Goal: Information Seeking & Learning: Check status

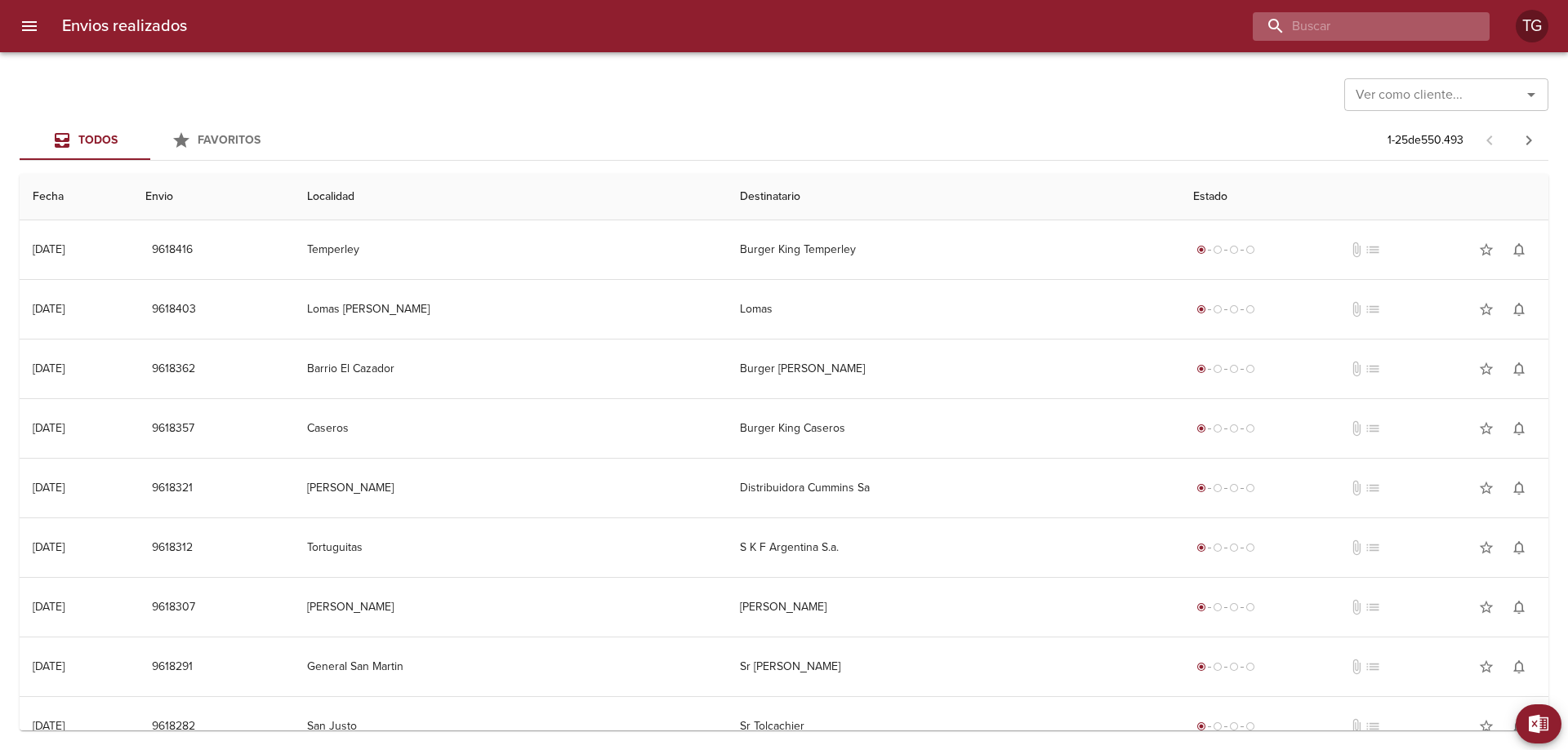
click at [1358, 25] on input "buscar" at bounding box center [1357, 26] width 209 height 29
paste input "9492287"
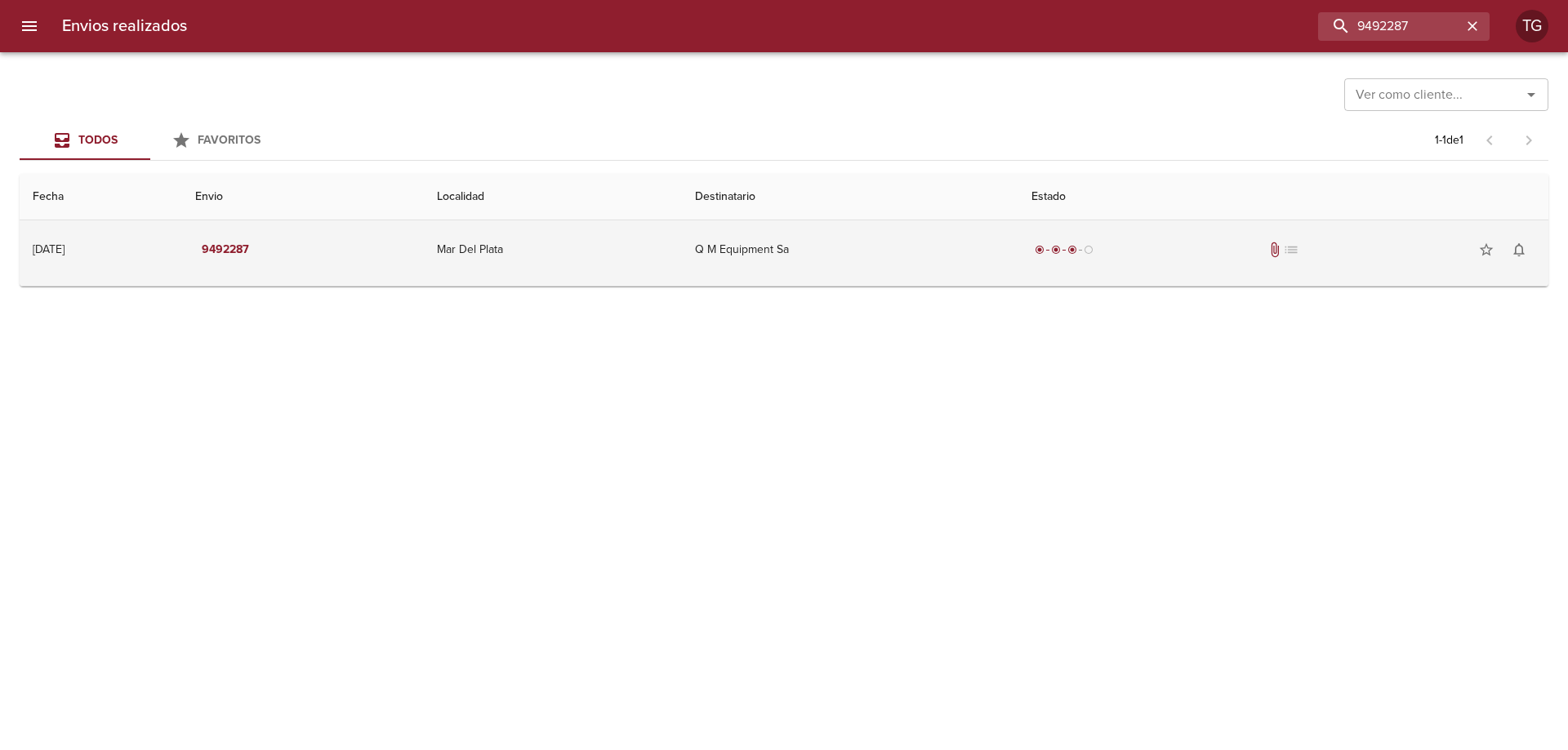
click at [1166, 245] on div "radio_button_checked radio_button_checked radio_button_checked radio_button_unc…" at bounding box center [1283, 249] width 504 height 33
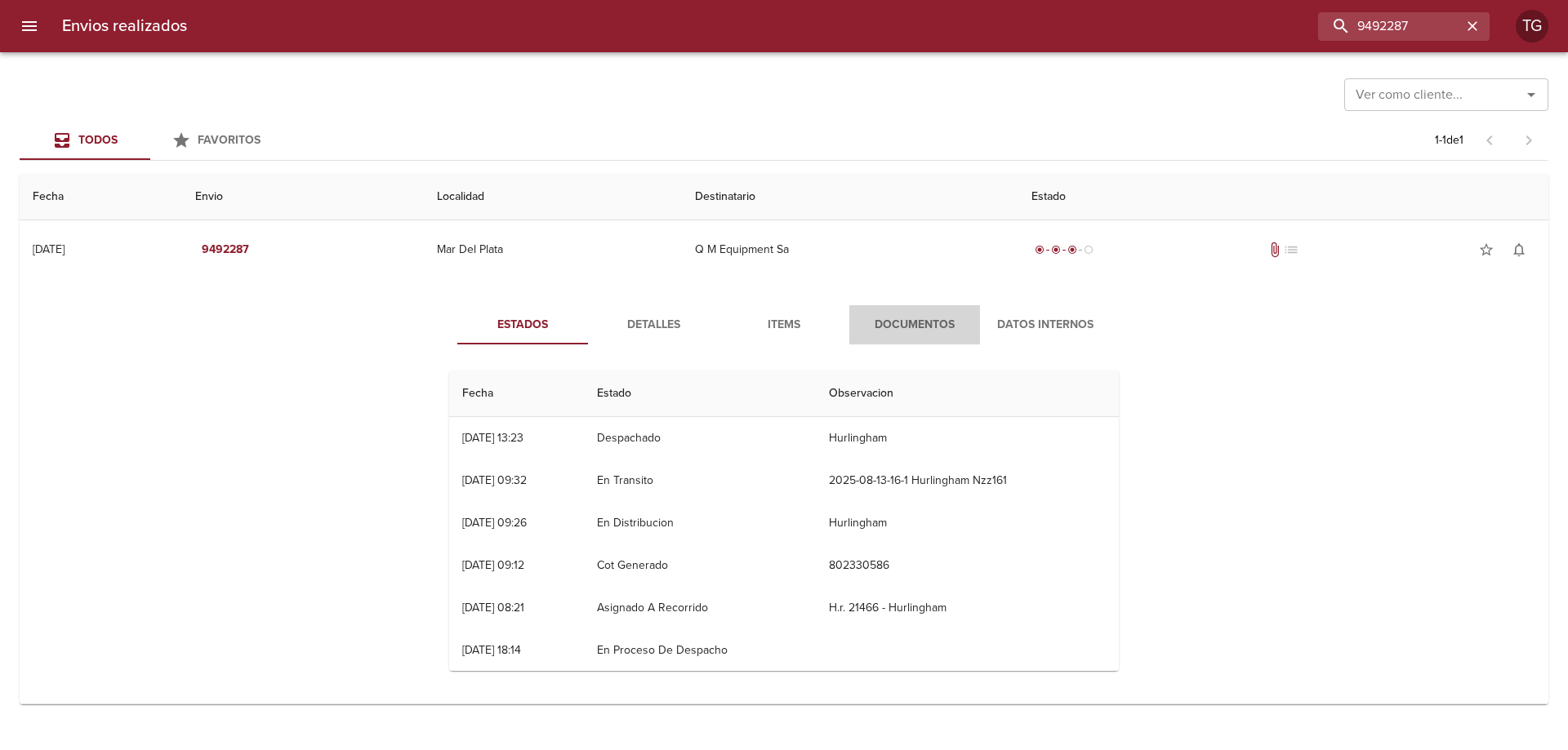
click at [912, 317] on span "Documentos" at bounding box center [915, 325] width 111 height 21
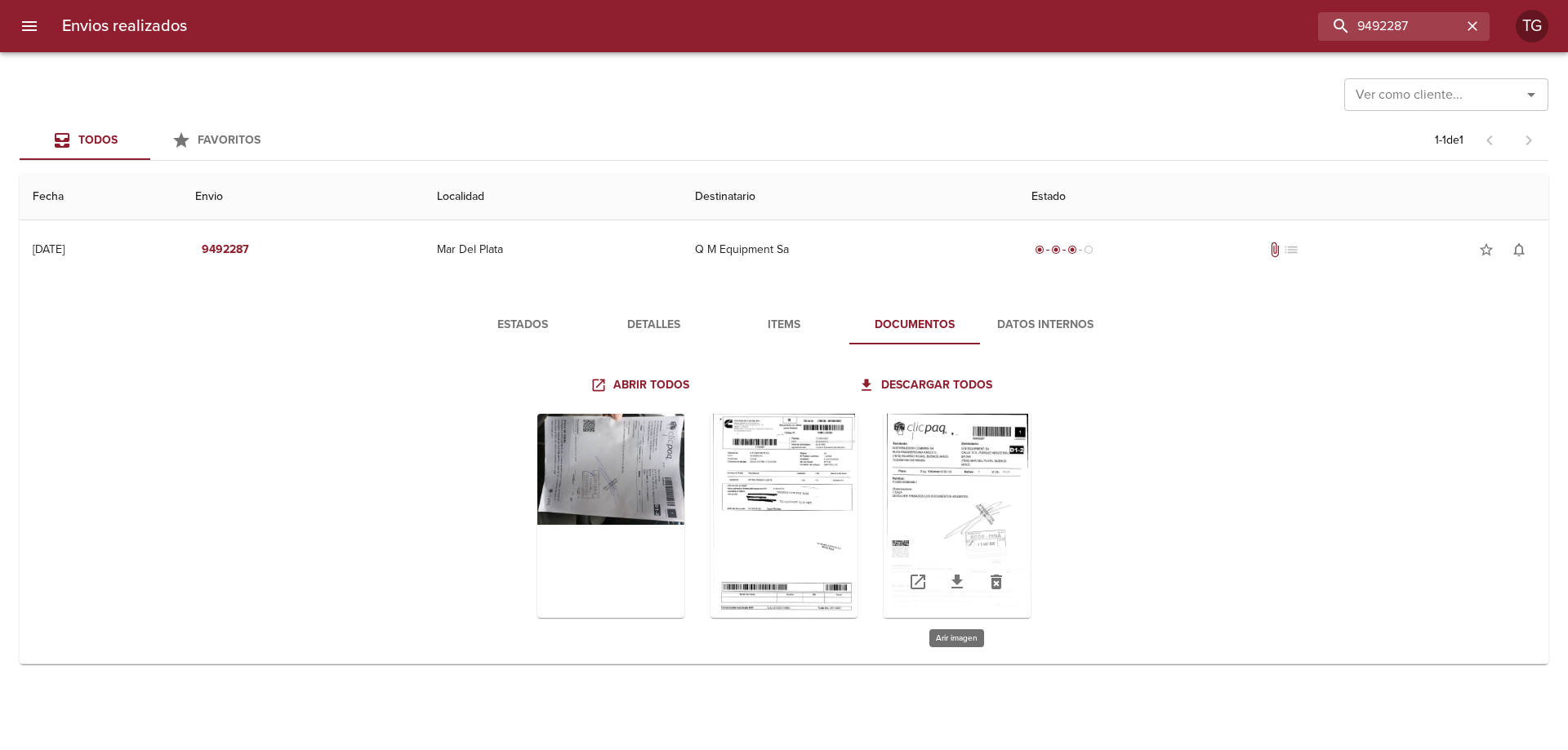
click at [942, 462] on div "Tabla de envíos del cliente" at bounding box center [957, 516] width 147 height 204
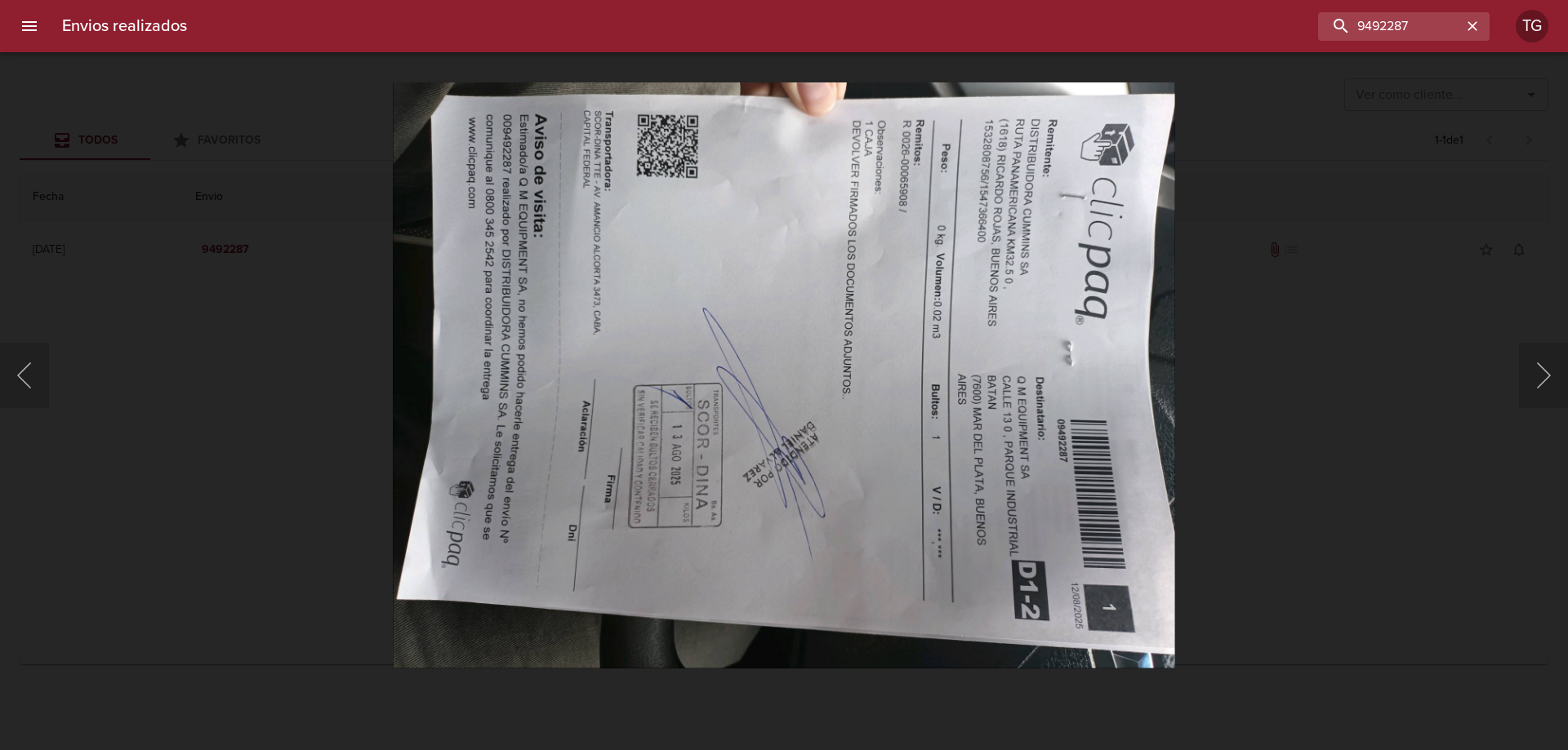
click at [1423, 349] on div "Lightbox" at bounding box center [784, 375] width 1568 height 750
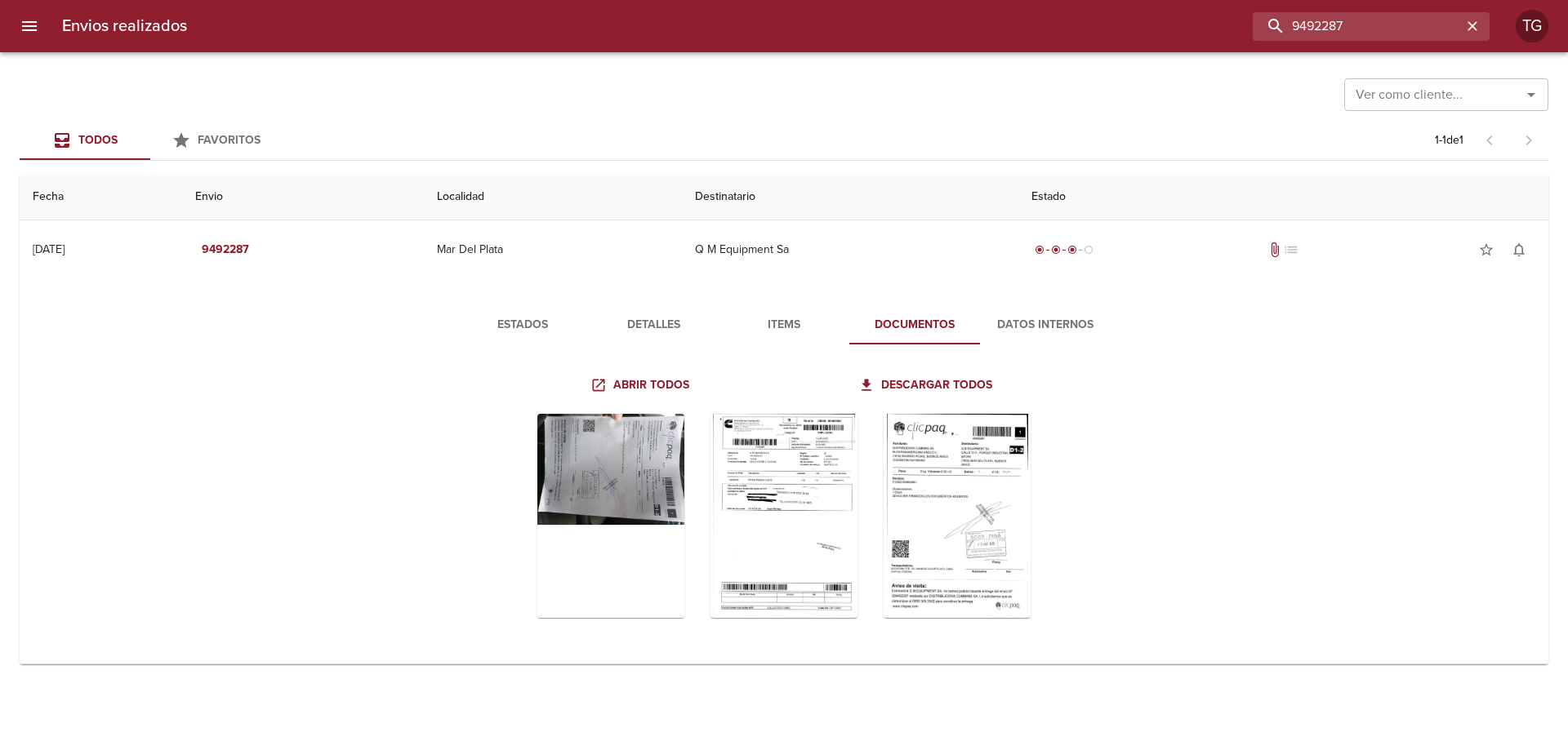
drag, startPoint x: 1423, startPoint y: 19, endPoint x: 1098, endPoint y: -29, distance: 328.5
click at [1098, 0] on html "Envios realizados 9492287 TG Ver como cliente... Ver como cliente... Todos Favo…" at bounding box center [784, 0] width 1568 height 0
paste input "28"
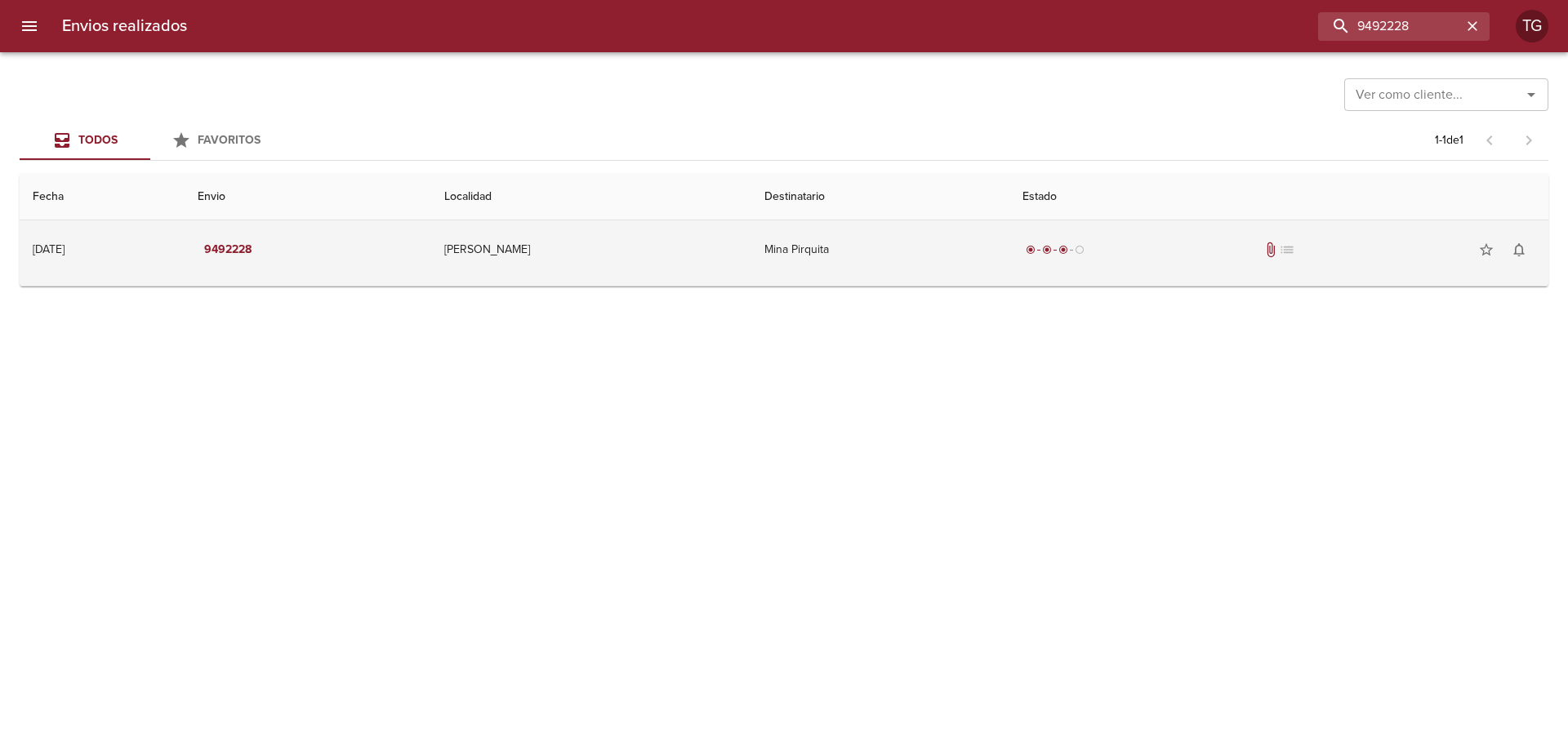
drag, startPoint x: 958, startPoint y: 223, endPoint x: 957, endPoint y: 238, distance: 15.0
click at [957, 238] on td "Mina Pirquita" at bounding box center [880, 249] width 258 height 59
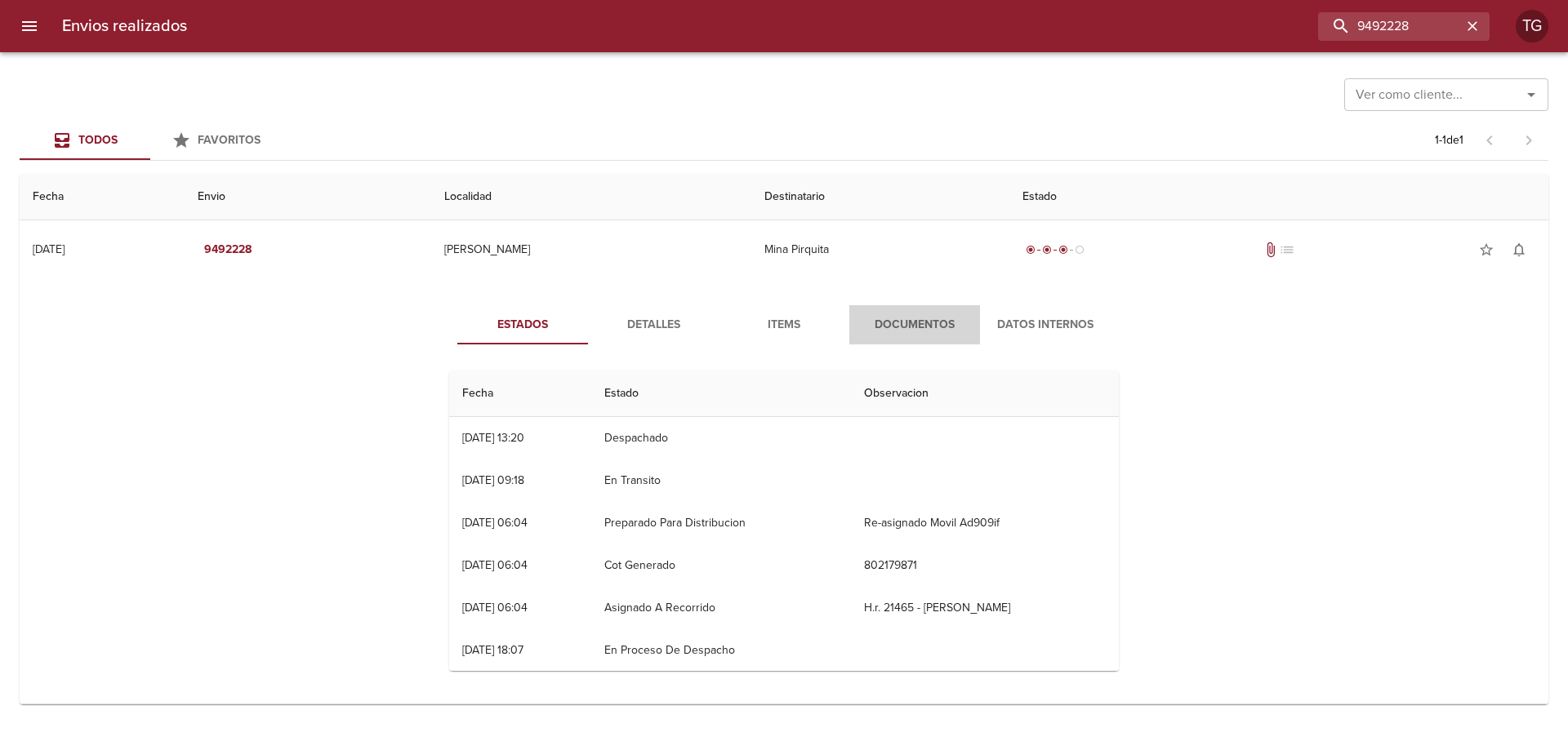
click at [929, 330] on span "Documentos" at bounding box center [915, 325] width 111 height 21
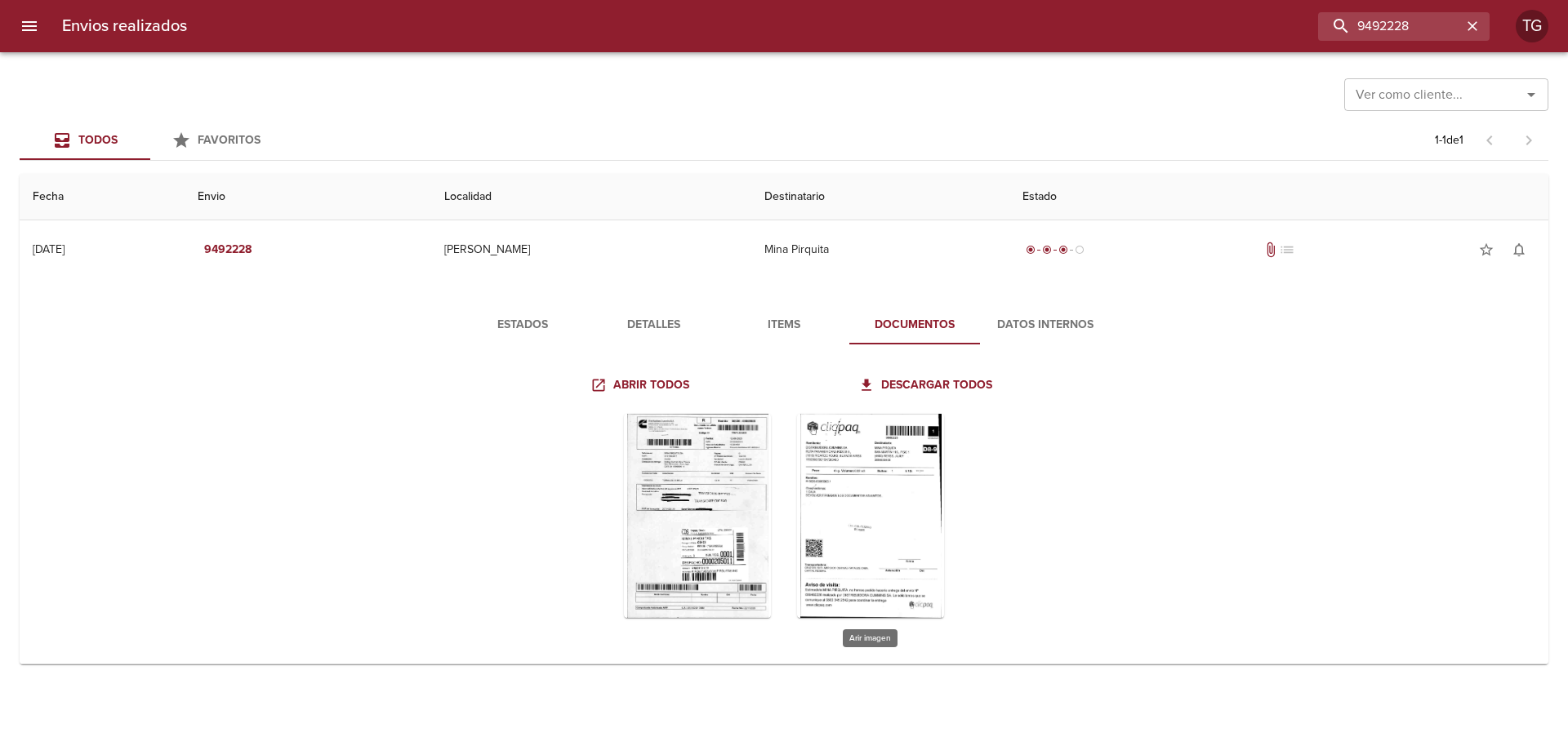
click at [889, 528] on div "Tabla de envíos del cliente" at bounding box center [870, 516] width 147 height 204
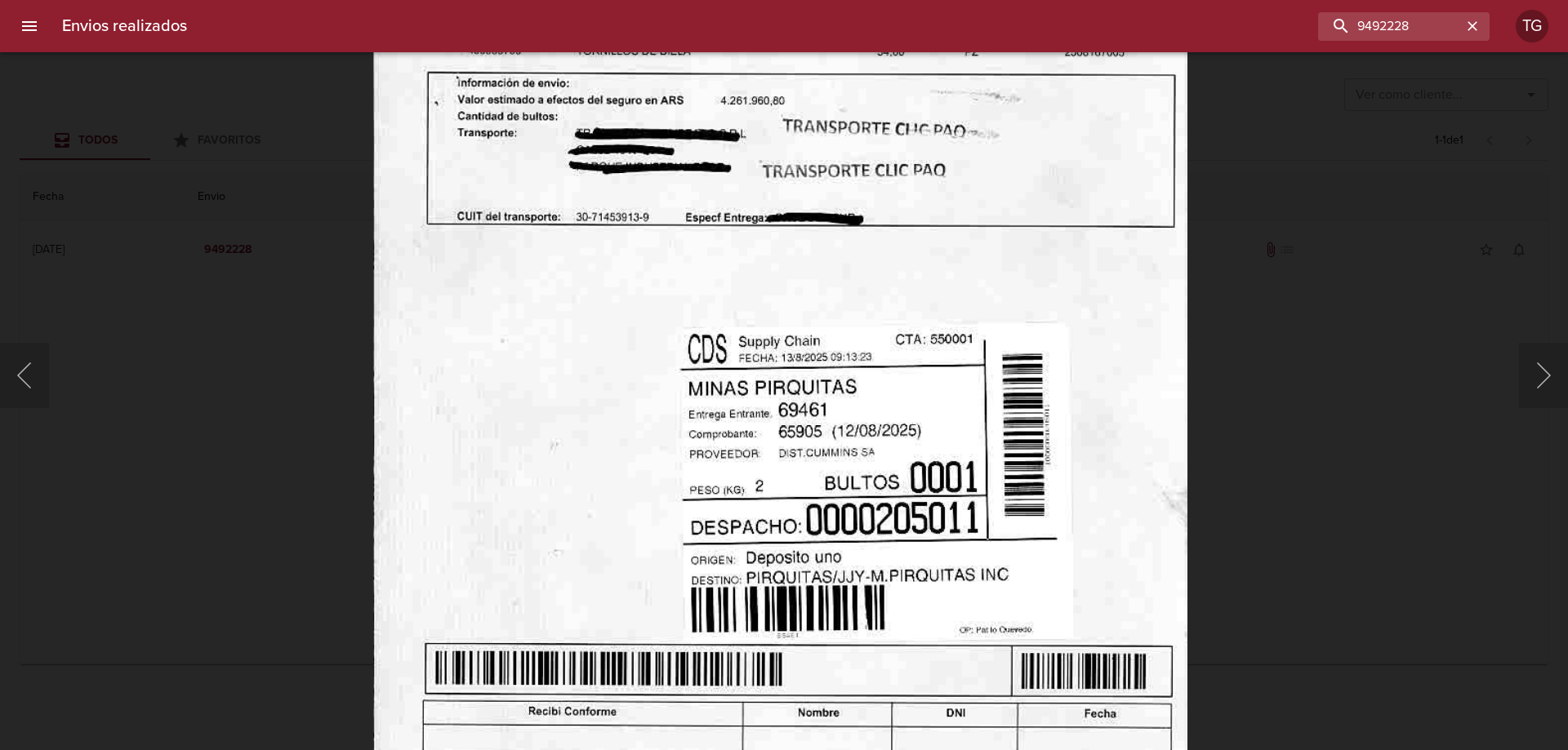
click at [1302, 348] on div "Lightbox" at bounding box center [784, 375] width 1568 height 750
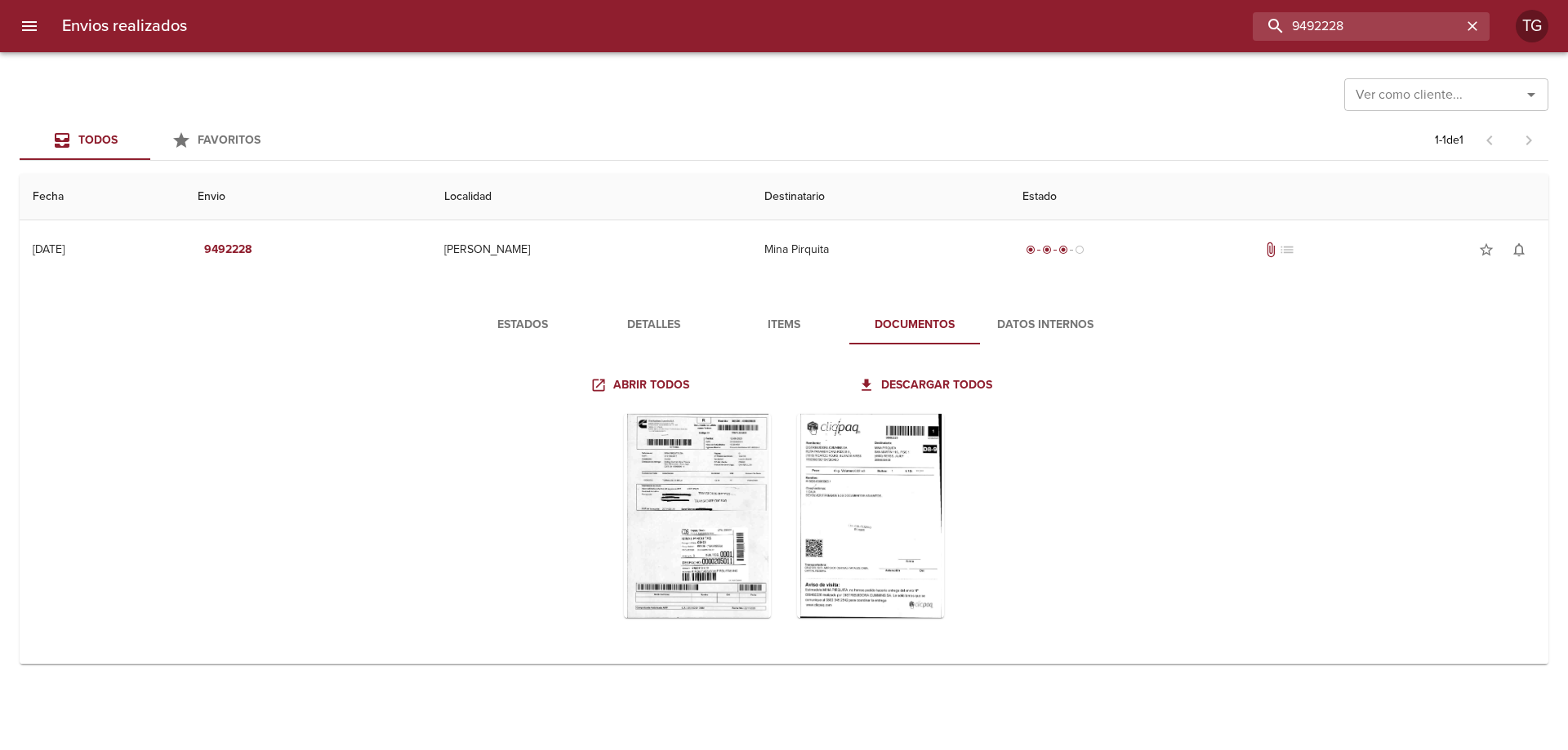
drag, startPoint x: 1136, startPoint y: 44, endPoint x: 929, endPoint y: 56, distance: 207.3
click at [929, 0] on div "Envios realizados 9492228 TG Ver como cliente... Ver como cliente... Todos Favo…" at bounding box center [784, 0] width 1568 height 0
paste input "530139"
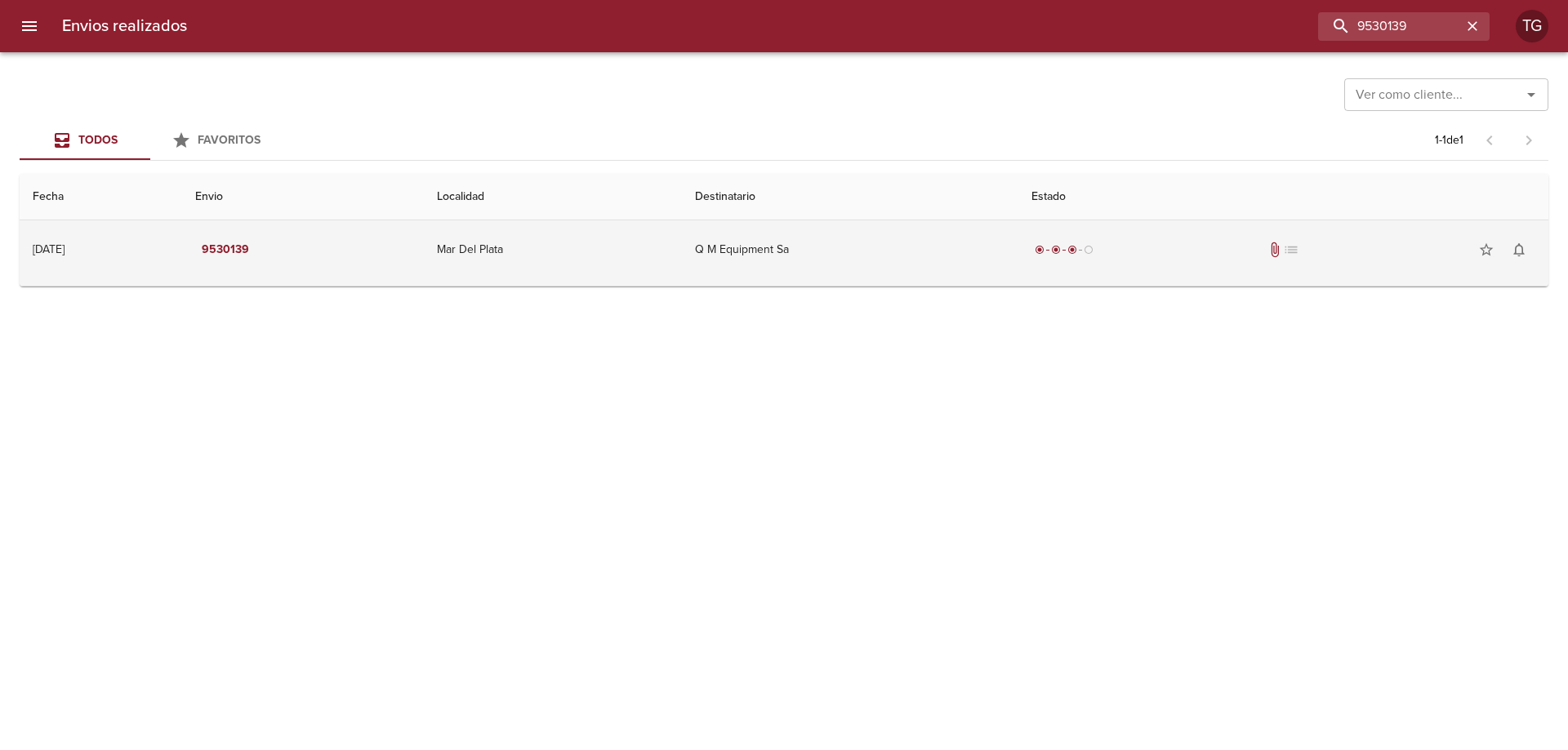
click at [833, 258] on td "Q M Equipment Sa" at bounding box center [849, 249] width 335 height 59
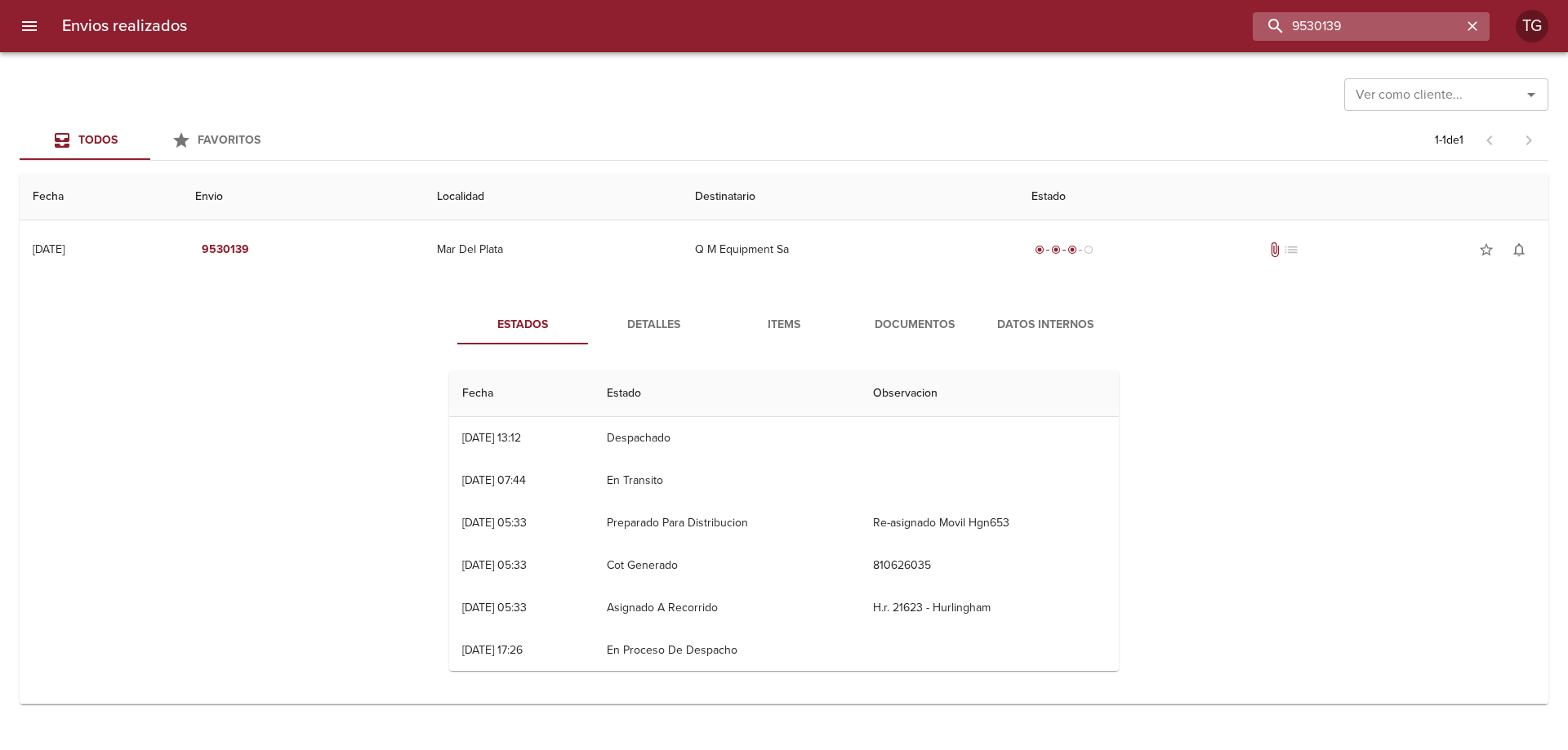
click at [1413, 32] on input "9530139" at bounding box center [1357, 26] width 209 height 29
click at [1411, 33] on input "9530139" at bounding box center [1357, 26] width 209 height 29
paste input "8587"
type input "9538587"
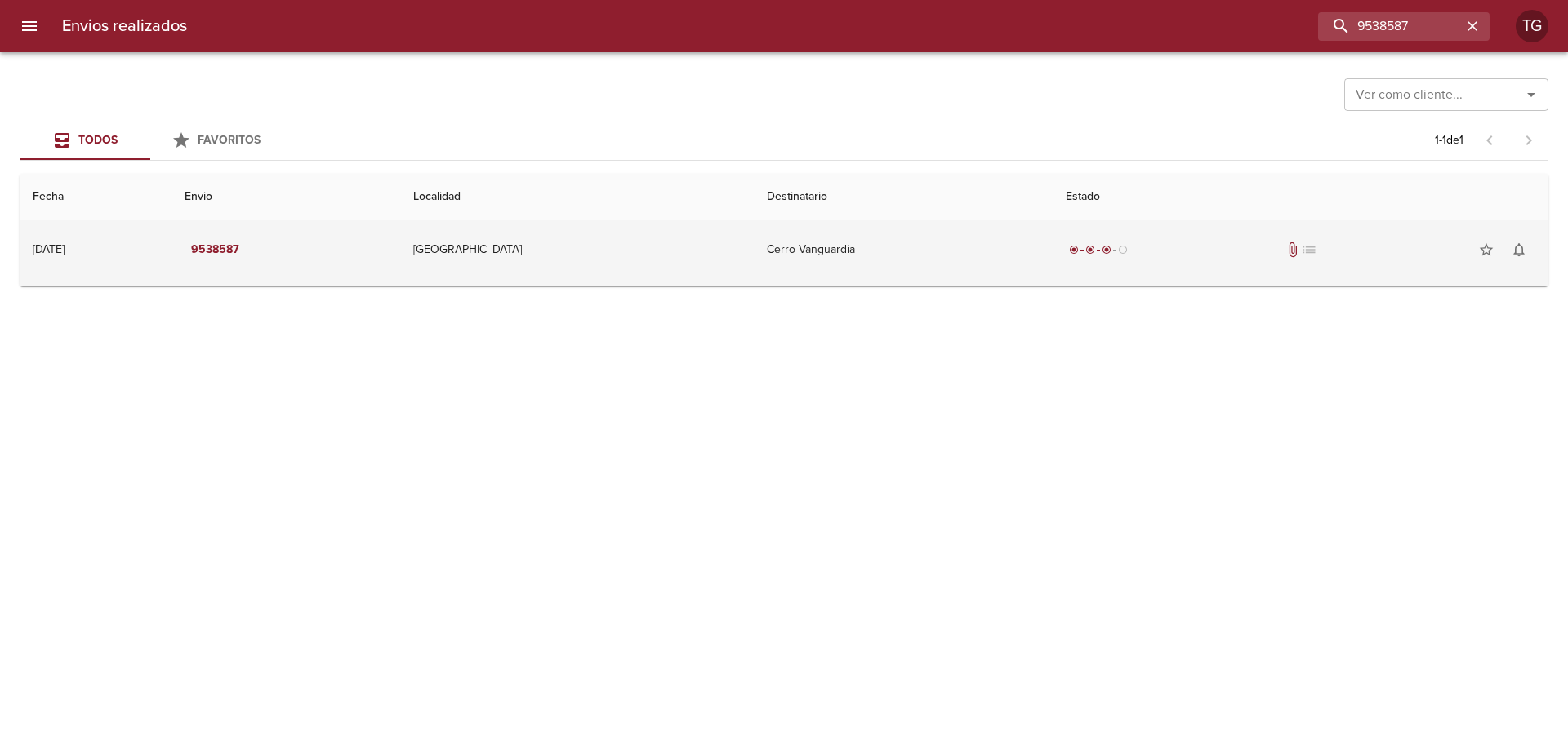
click at [866, 258] on td "Cerro Vanguardia" at bounding box center [903, 249] width 299 height 59
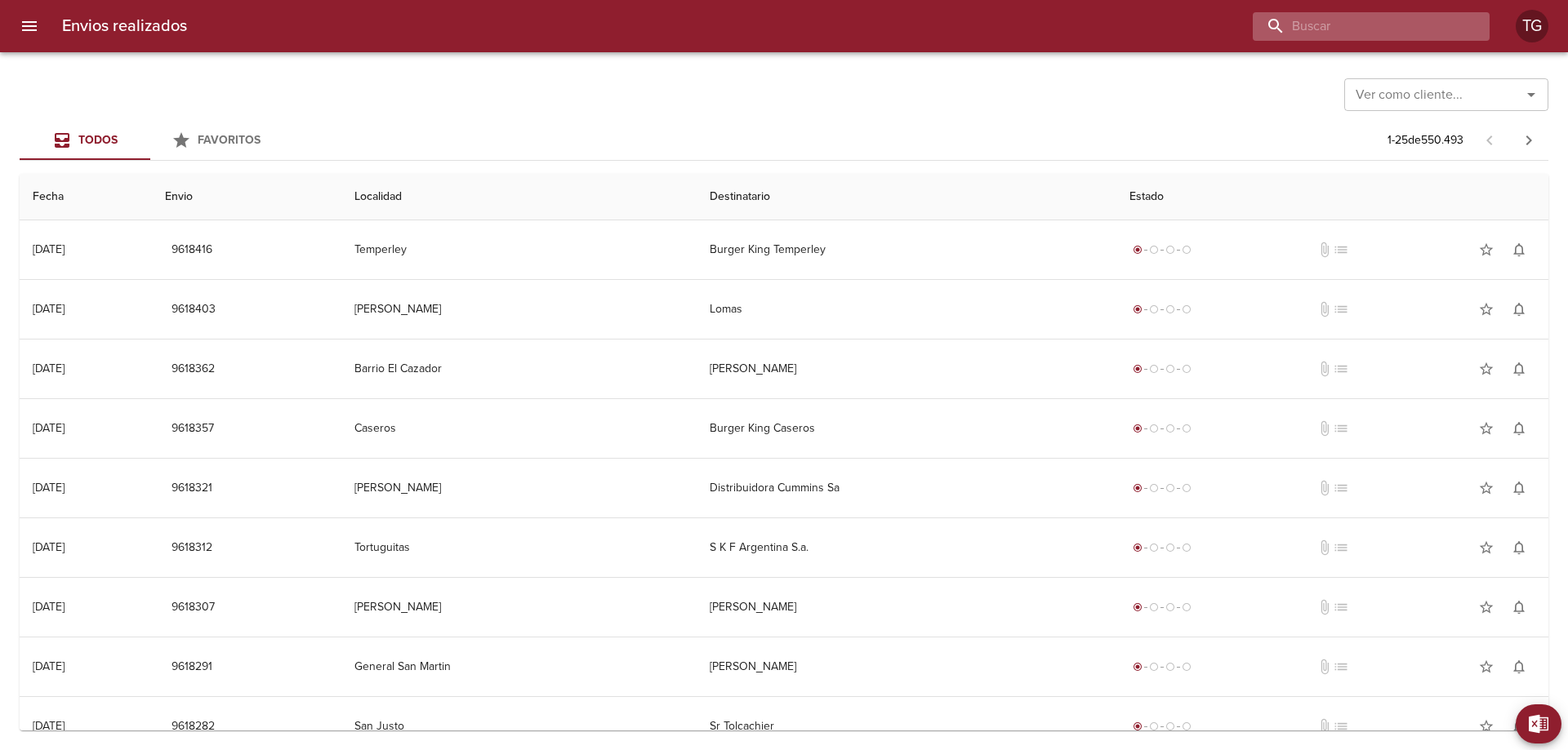
click at [1419, 16] on input "buscar" at bounding box center [1357, 26] width 209 height 29
paste input "9538587"
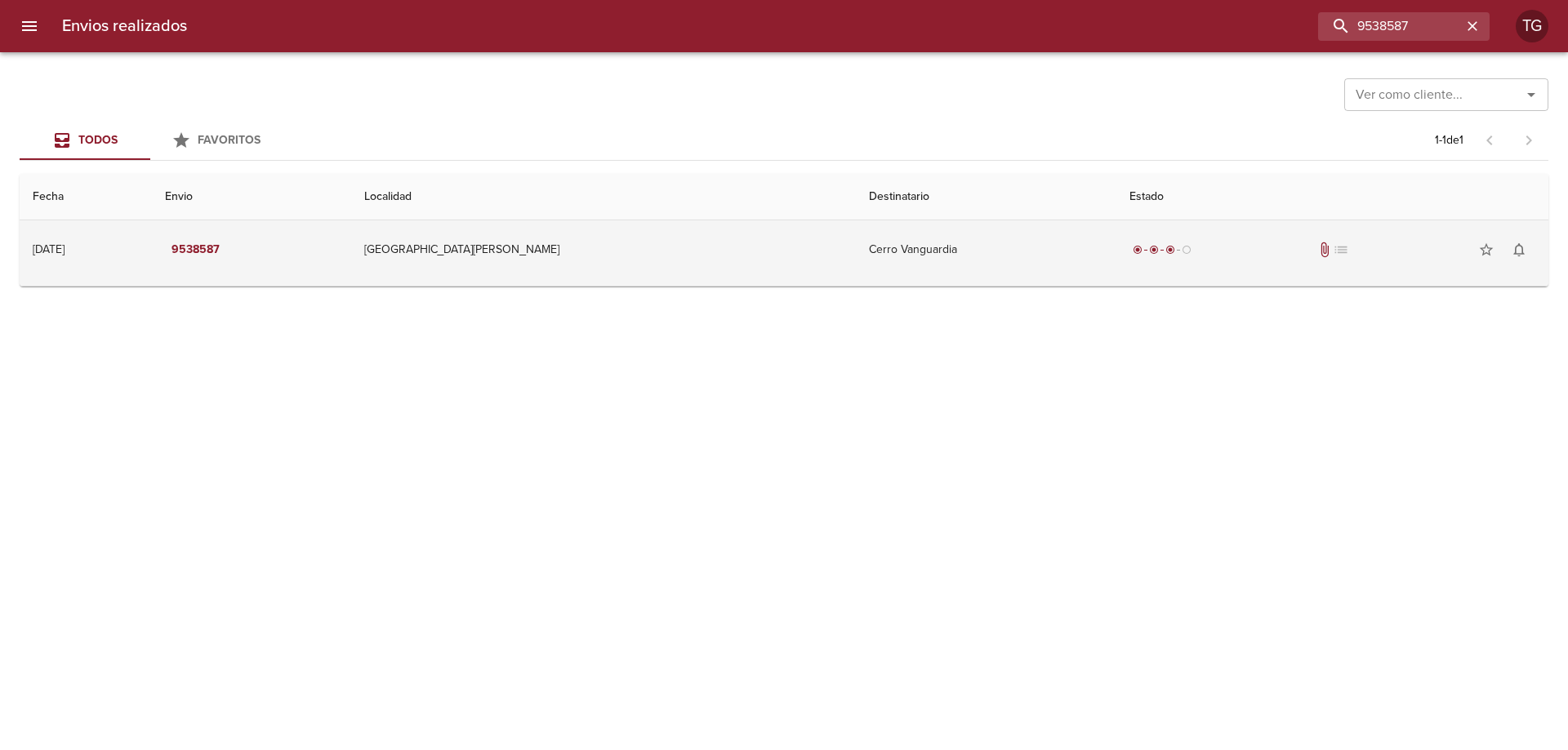
click at [760, 253] on td "Puerto San Julian" at bounding box center [603, 249] width 505 height 59
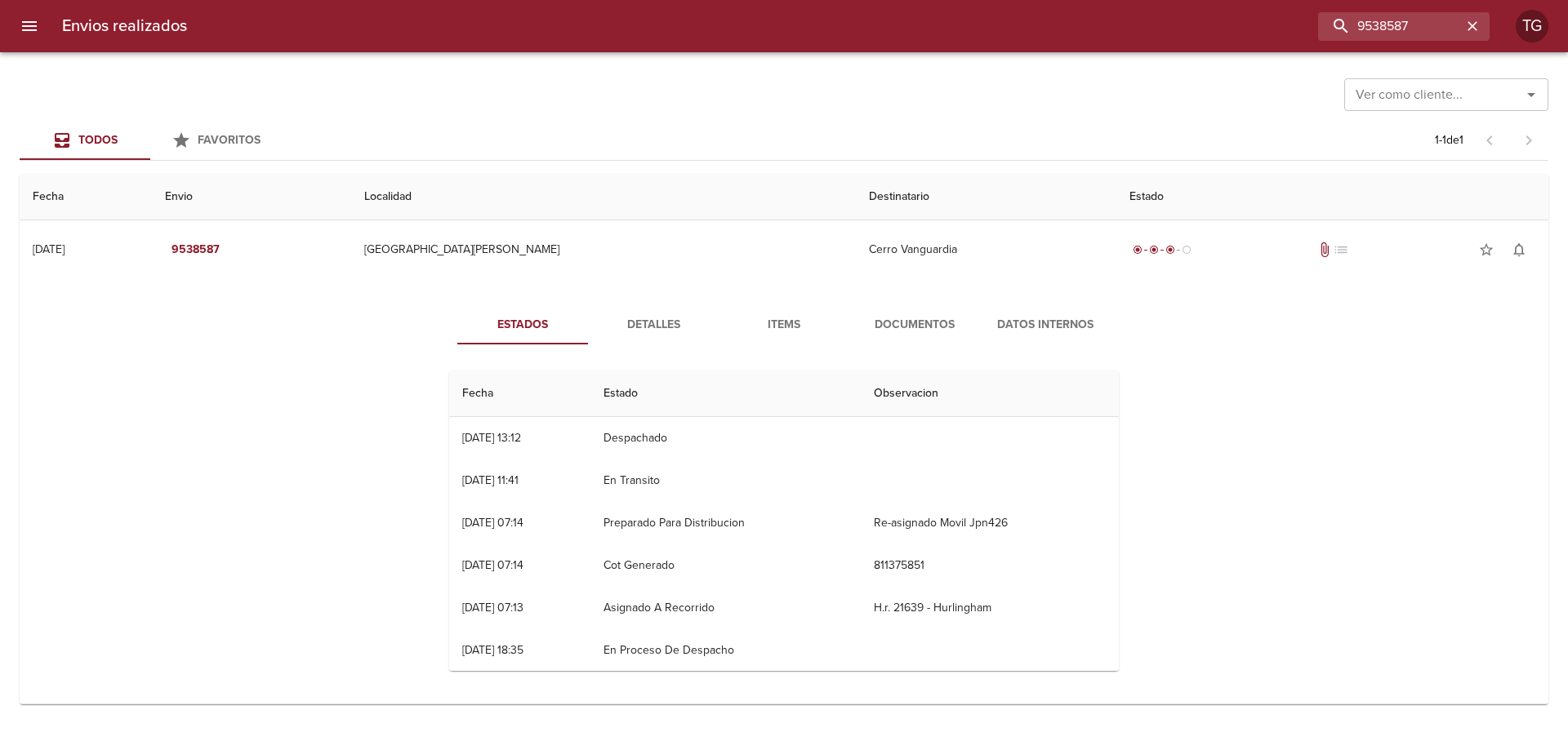
click at [888, 318] on span "Documentos" at bounding box center [915, 325] width 111 height 21
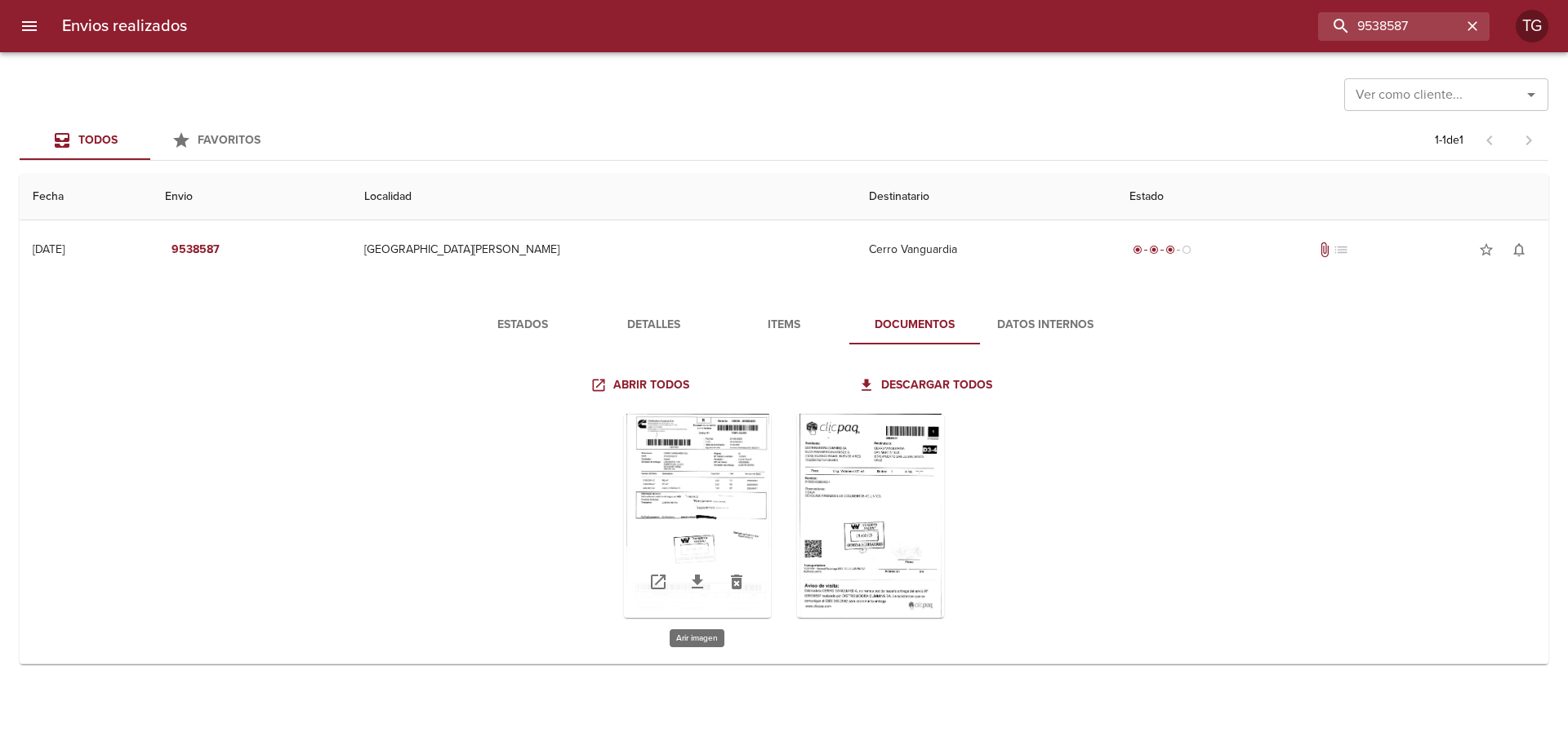
click at [685, 476] on div "Tabla de envíos del cliente" at bounding box center [698, 516] width 147 height 204
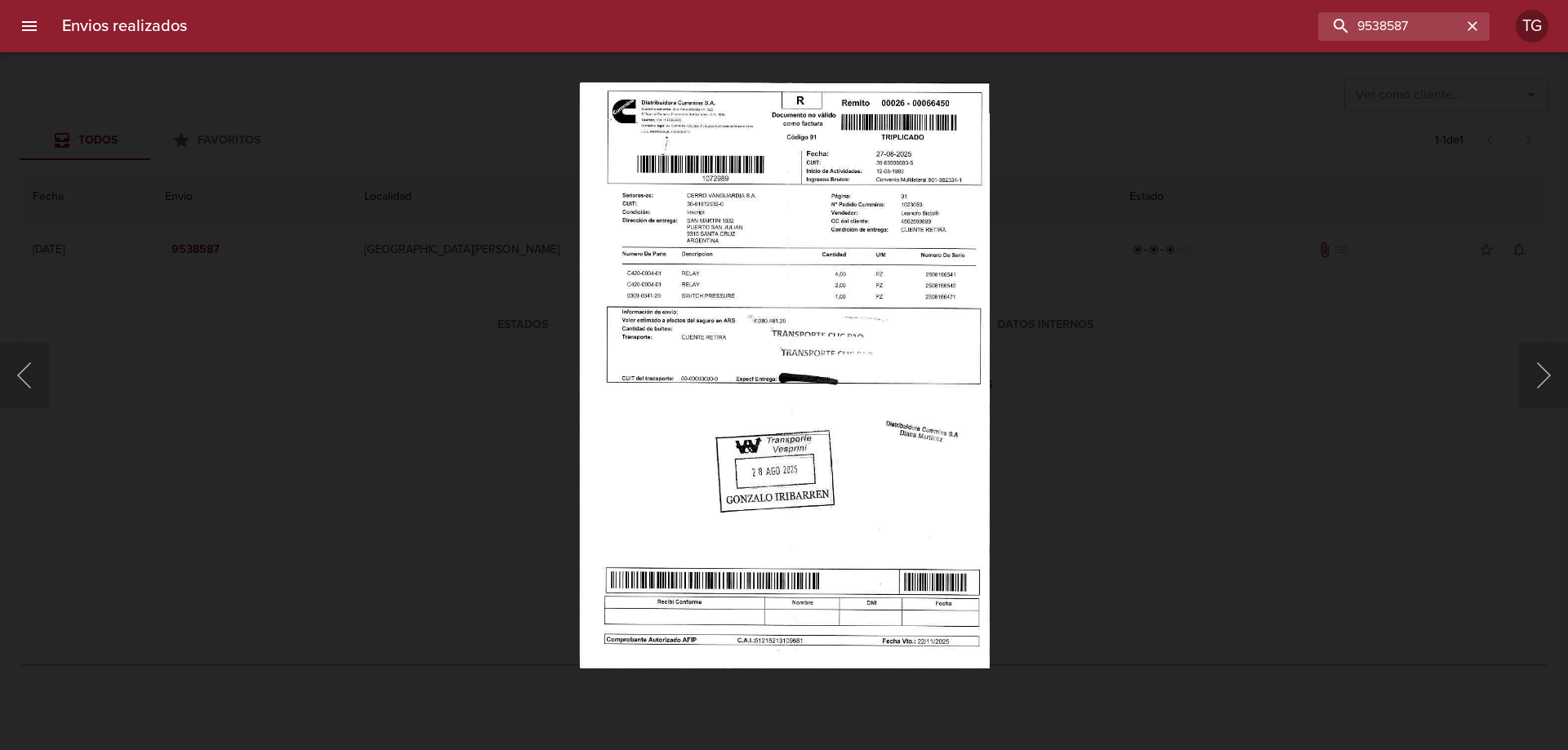
click at [1339, 554] on div "Lightbox" at bounding box center [784, 375] width 1568 height 750
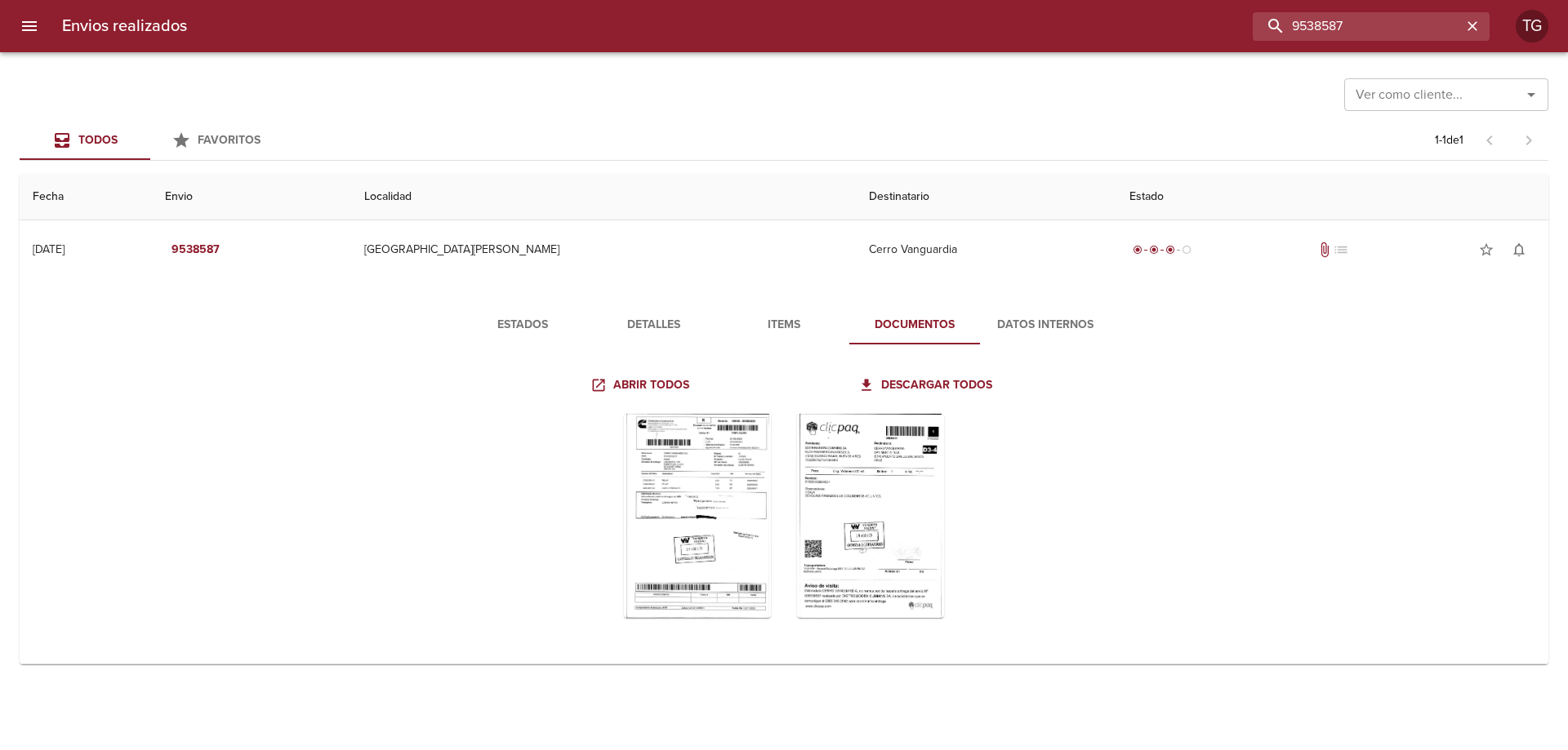
drag, startPoint x: 1412, startPoint y: 34, endPoint x: 1145, endPoint y: 47, distance: 267.3
click at [1145, 47] on div "Envios realizados 9538587 TG" at bounding box center [784, 26] width 1568 height 53
paste input "61186"
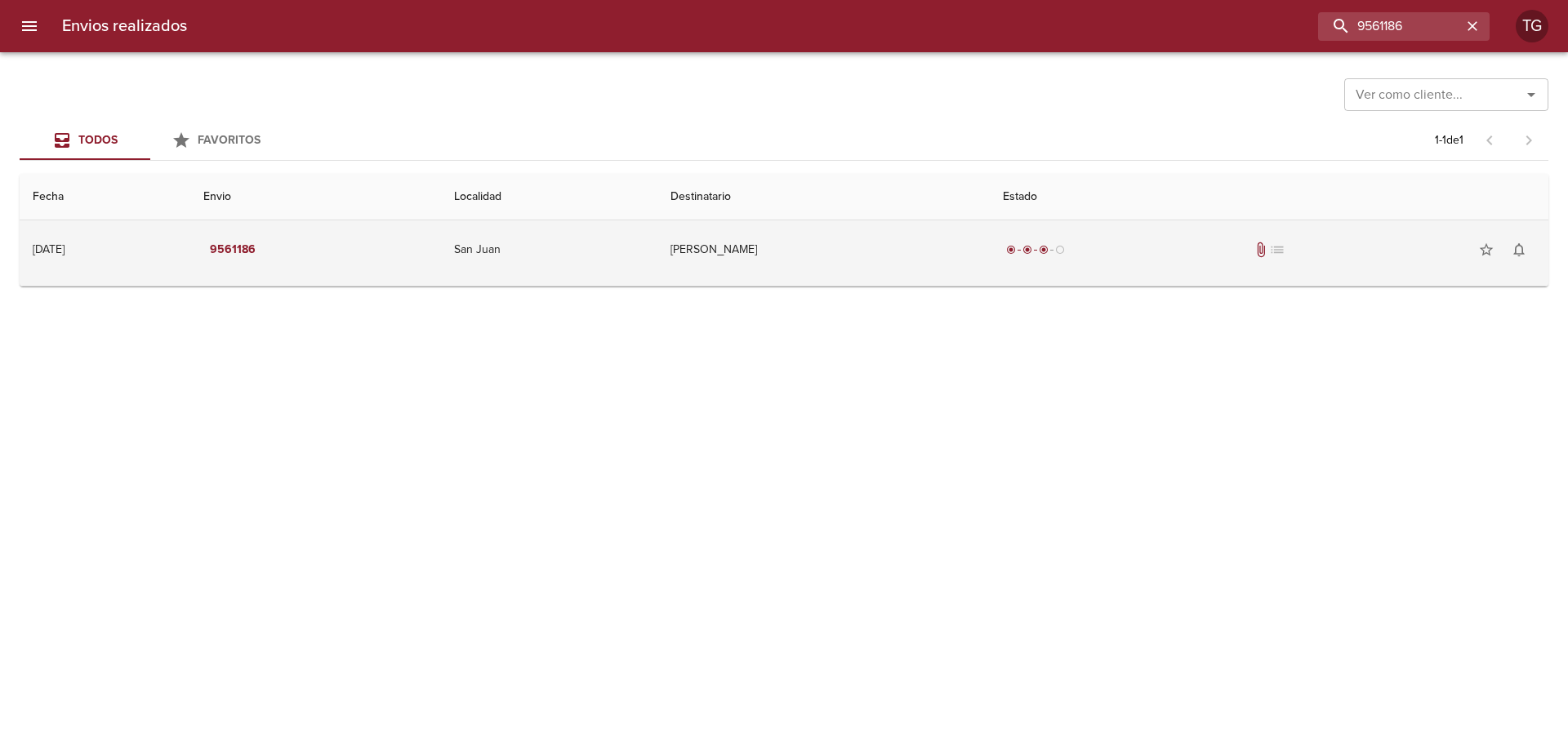
click at [891, 256] on td "Minera Andina Del Sol Srl" at bounding box center [823, 249] width 331 height 59
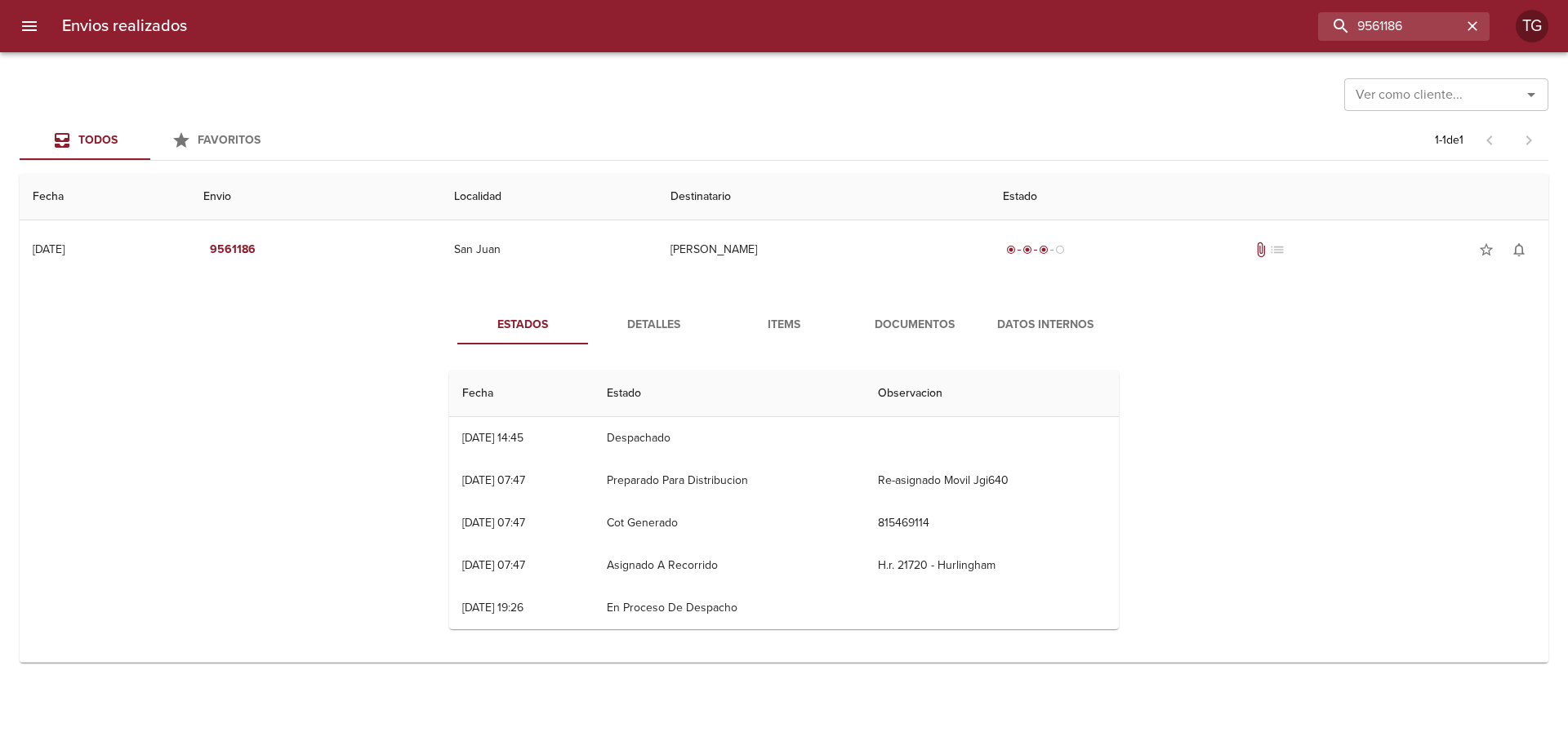
click at [964, 326] on span "Documentos" at bounding box center [915, 325] width 111 height 21
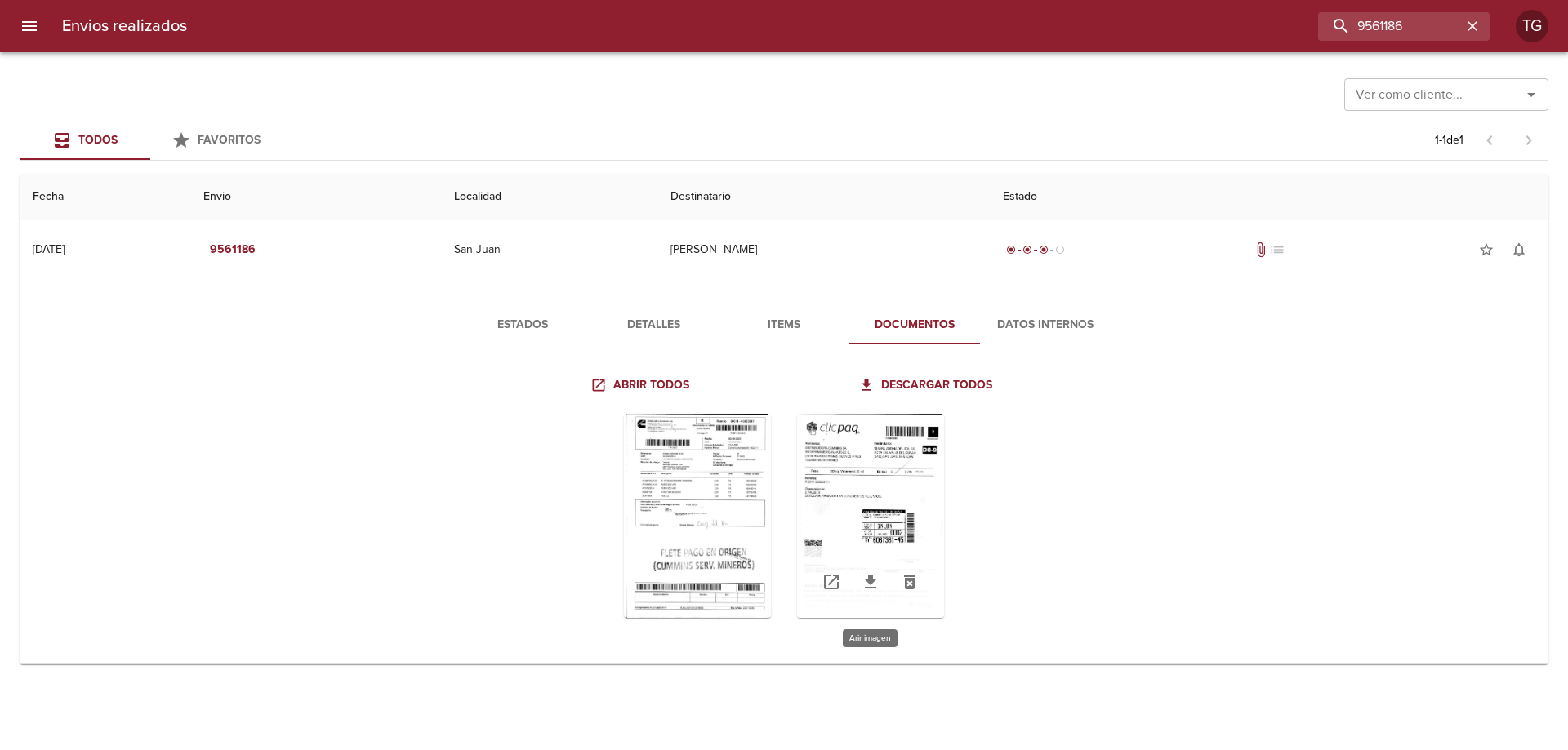
click at [941, 449] on div "Tabla de envíos del cliente" at bounding box center [870, 516] width 147 height 204
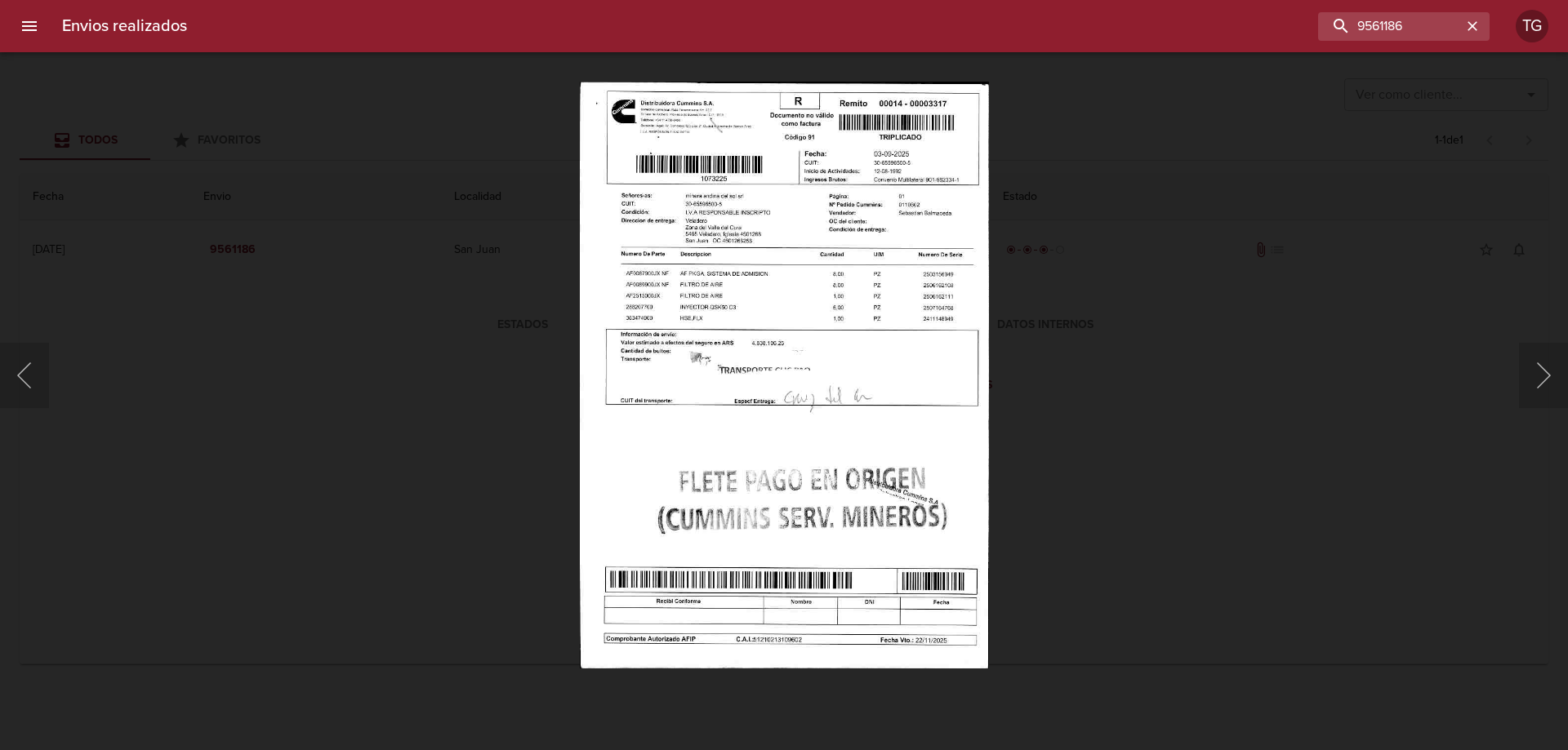
click at [1258, 415] on div "Lightbox" at bounding box center [784, 375] width 1568 height 750
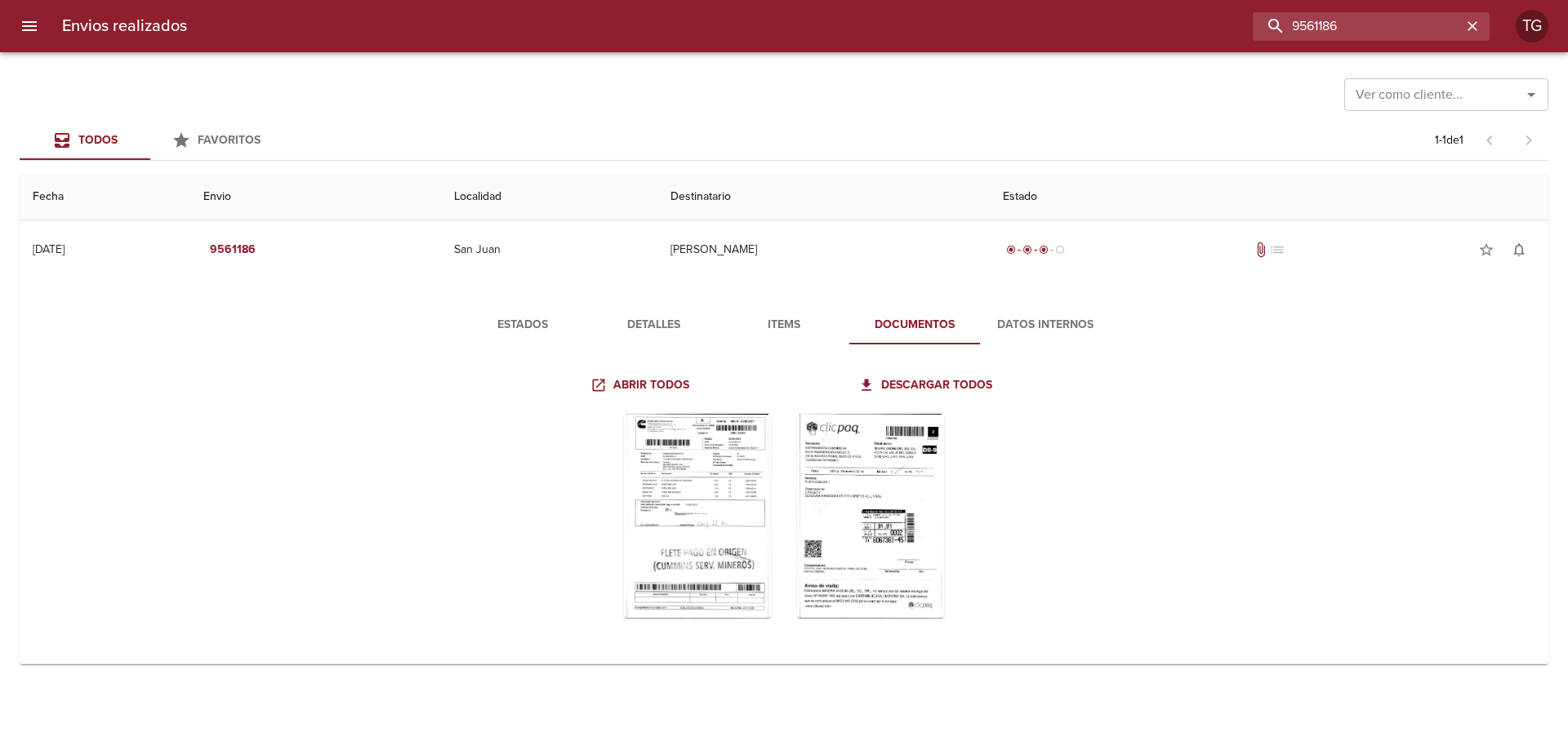
drag, startPoint x: 1060, startPoint y: 33, endPoint x: 935, endPoint y: 34, distance: 125.0
click at [929, 34] on div "9561186" at bounding box center [845, 26] width 1289 height 29
paste input "55825"
type input "9555825"
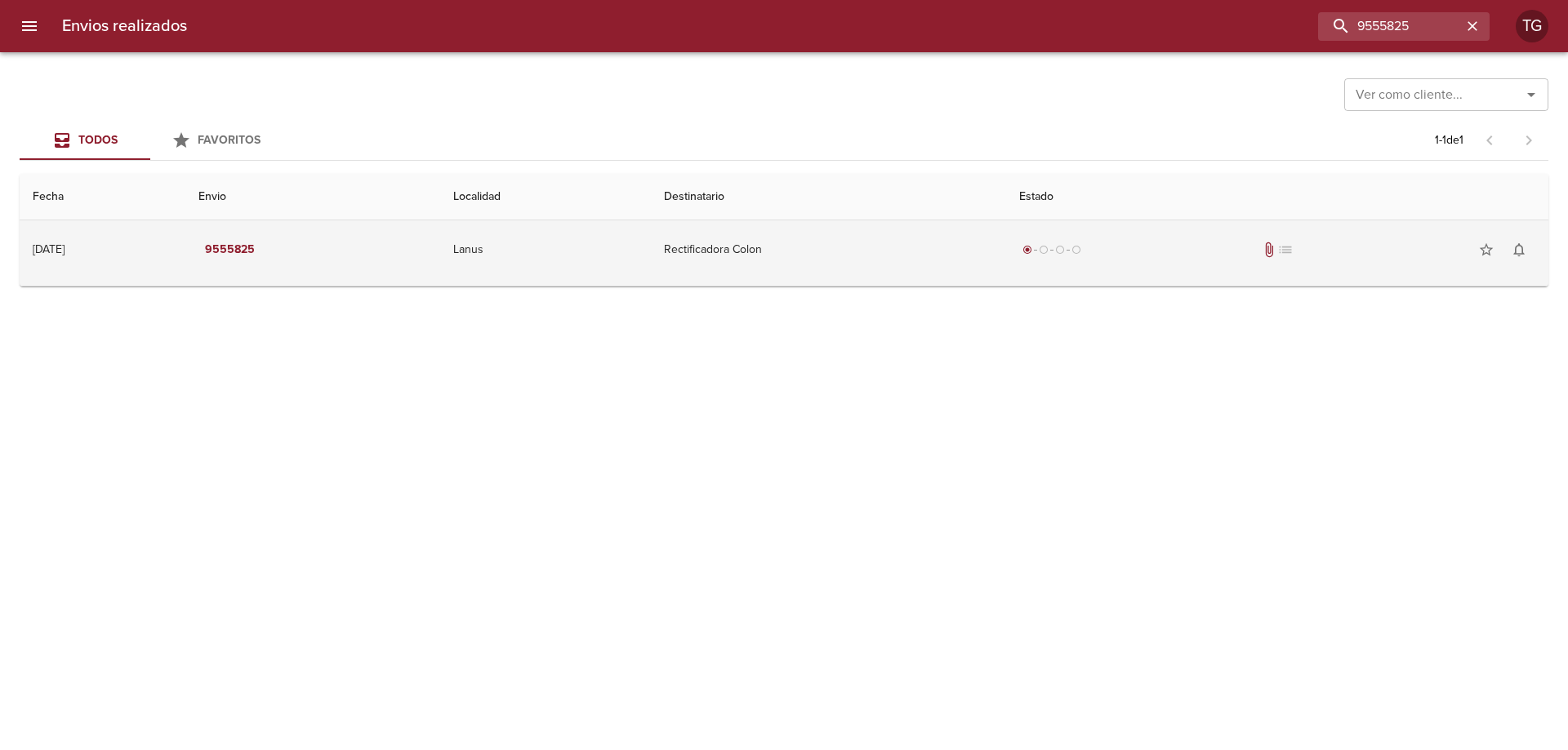
click at [725, 229] on td "Rectificadora Colon" at bounding box center [829, 249] width 355 height 59
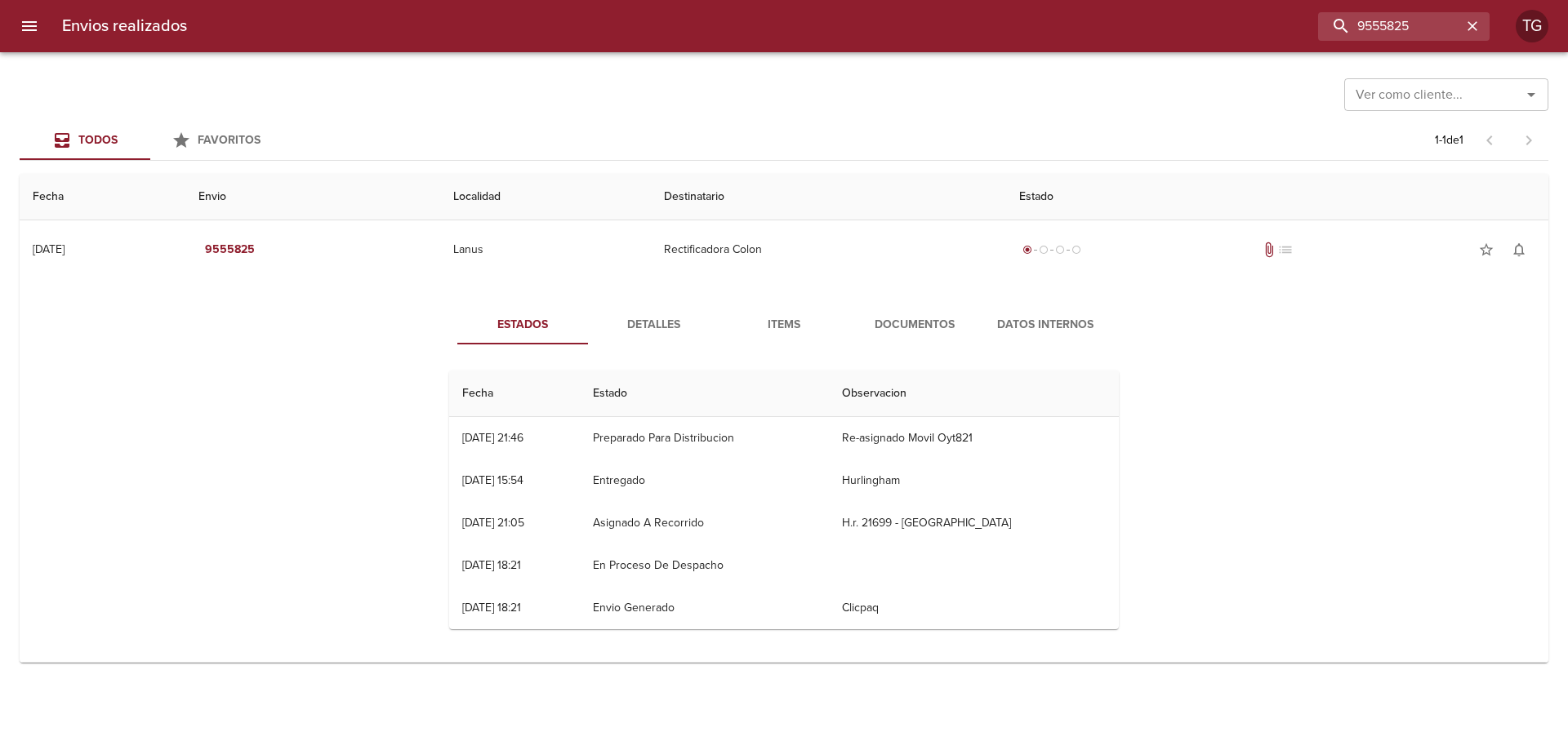
click at [880, 321] on span "Documentos" at bounding box center [915, 325] width 111 height 21
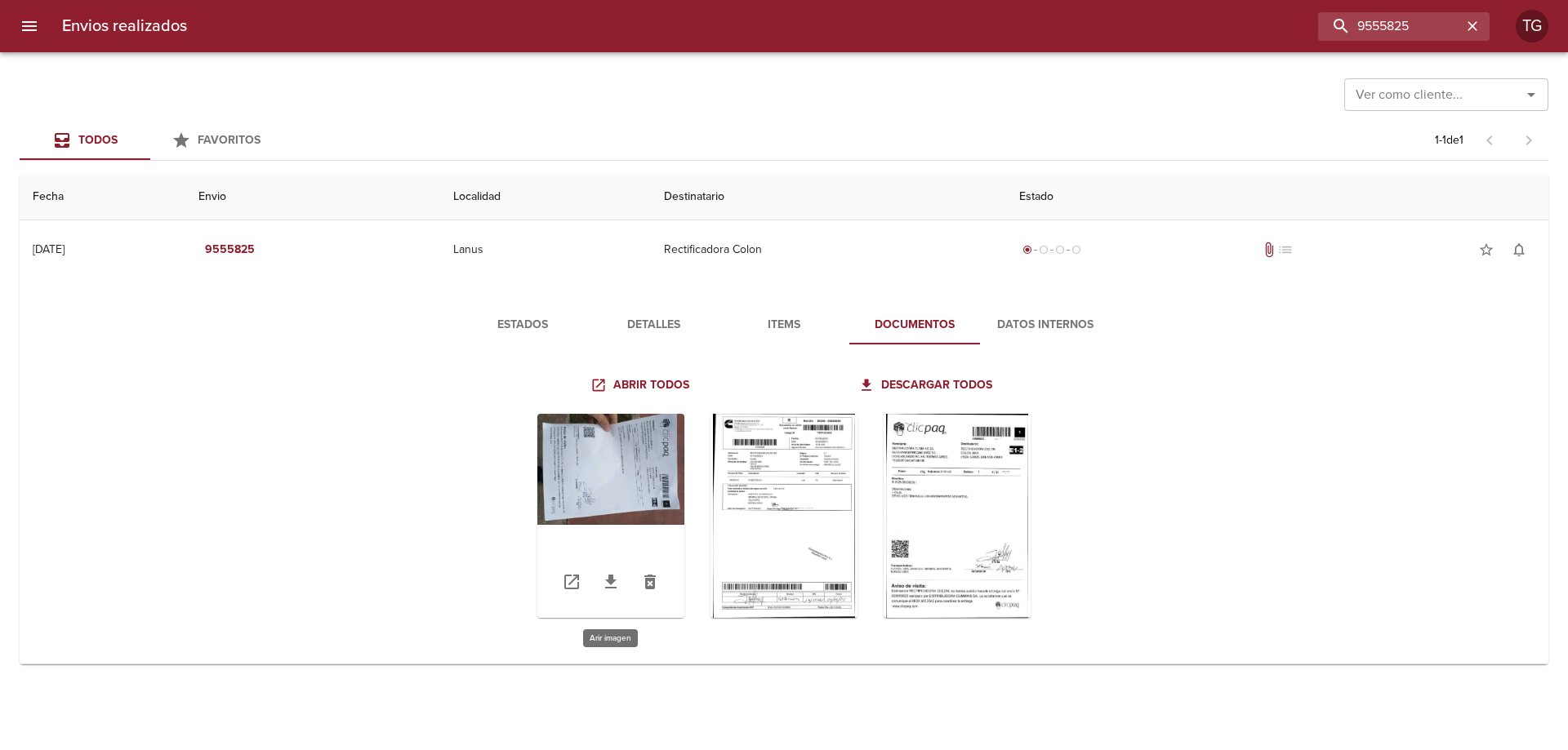
click at [643, 486] on div "Tabla de envíos del cliente" at bounding box center [610, 516] width 147 height 204
click at [659, 444] on div "Tabla de envíos del cliente" at bounding box center [610, 516] width 147 height 204
click at [16, 21] on div at bounding box center [8, 375] width 16 height 750
click at [31, 19] on icon "menu" at bounding box center [30, 26] width 20 height 20
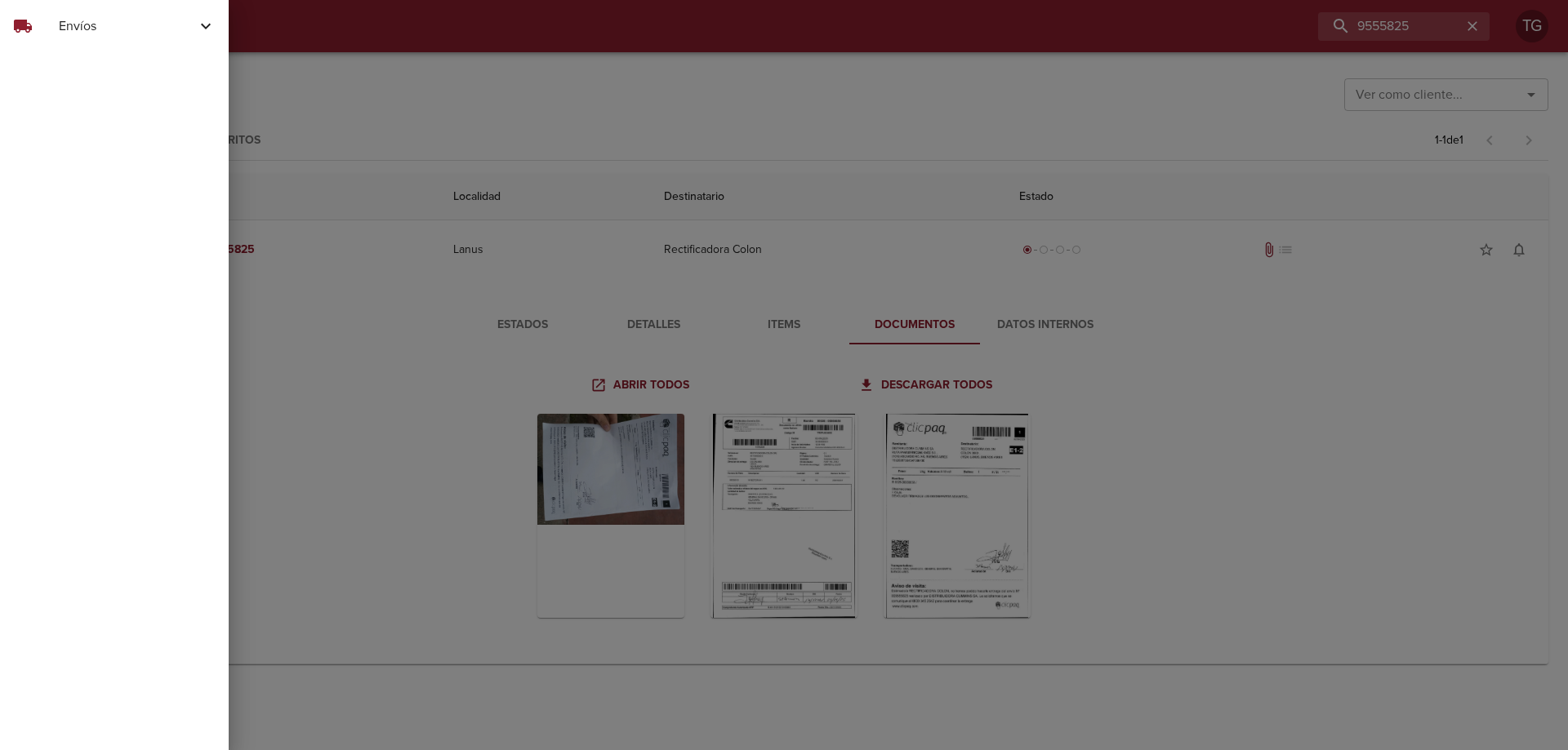
drag, startPoint x: 99, startPoint y: 27, endPoint x: 104, endPoint y: 56, distance: 29.4
click at [99, 21] on span "Envíos" at bounding box center [127, 26] width 137 height 20
click at [122, 99] on span "Actualizar Estados" at bounding box center [134, 96] width 164 height 16
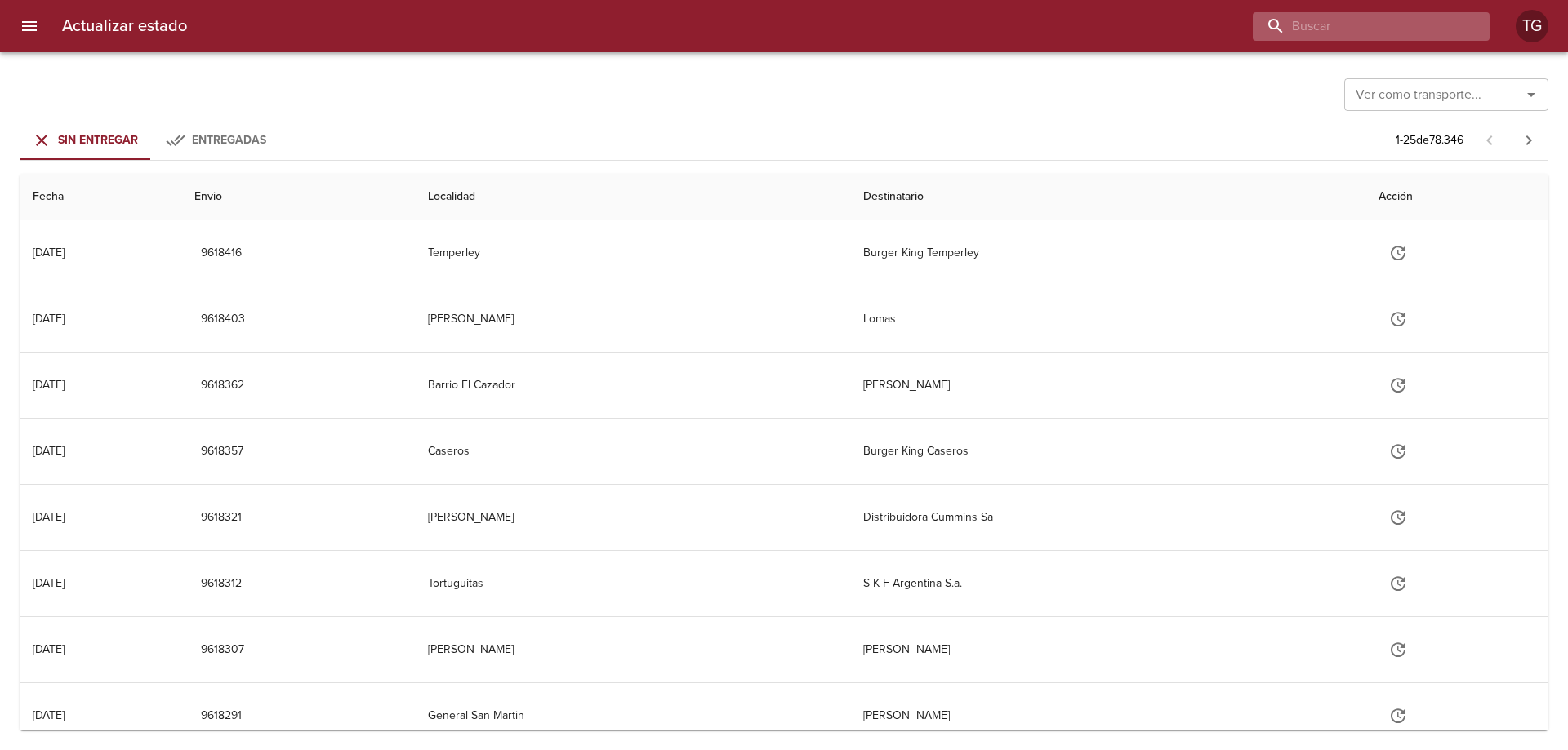
click at [1441, 22] on input "buscar" at bounding box center [1357, 26] width 209 height 29
paste input "9555825"
type input "9555825"
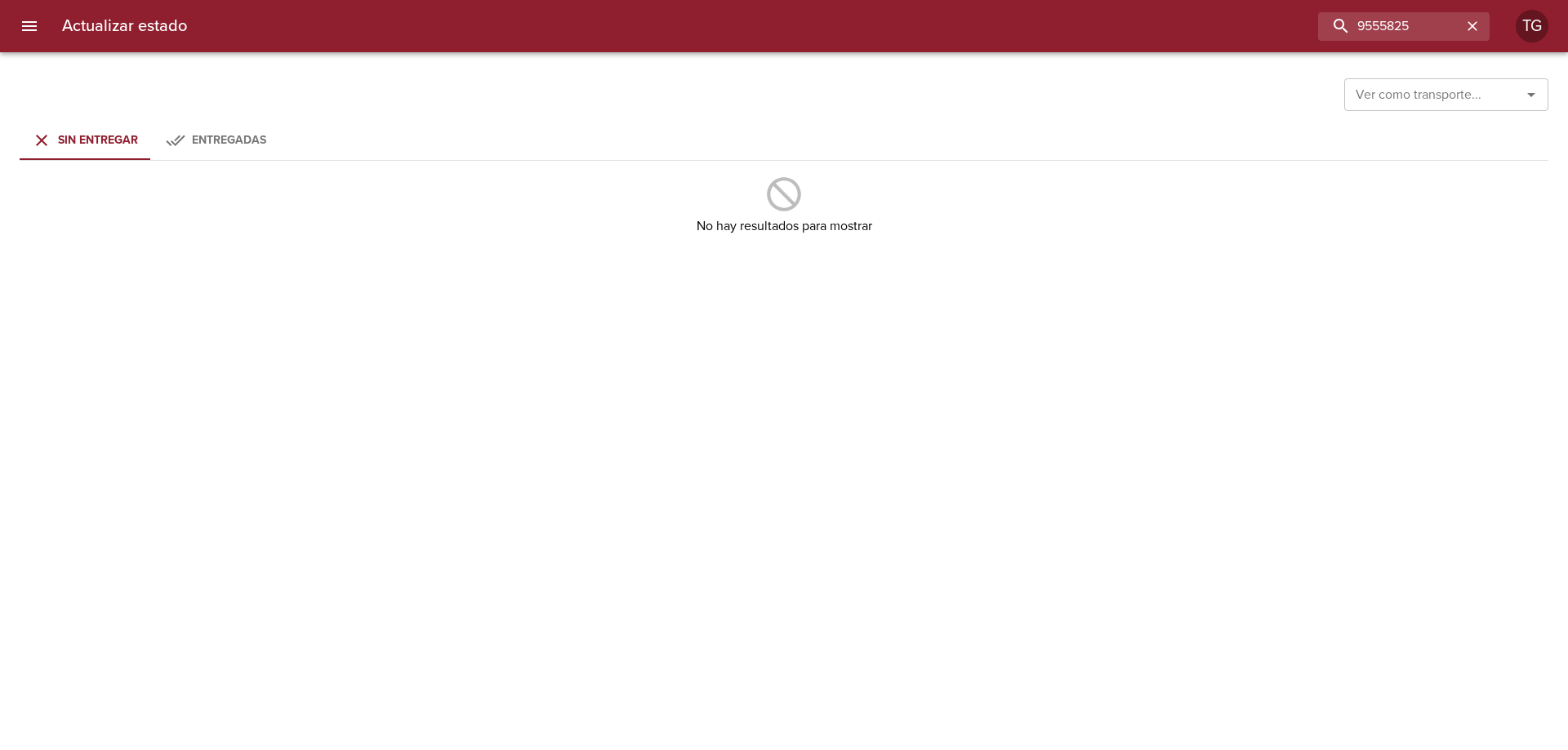
click at [271, 144] on button "Entregadas" at bounding box center [215, 140] width 131 height 39
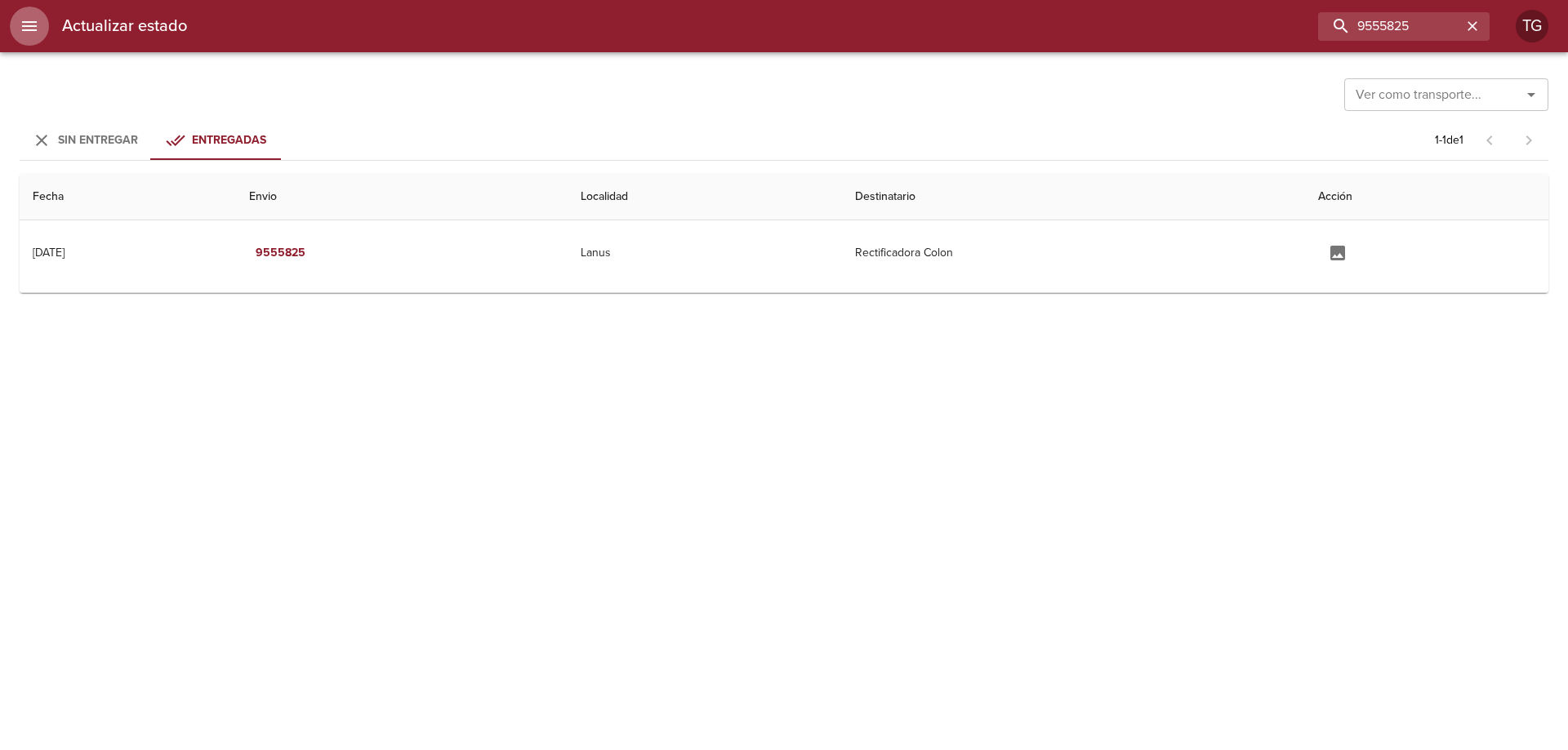
click at [20, 29] on icon "menu" at bounding box center [30, 26] width 20 height 20
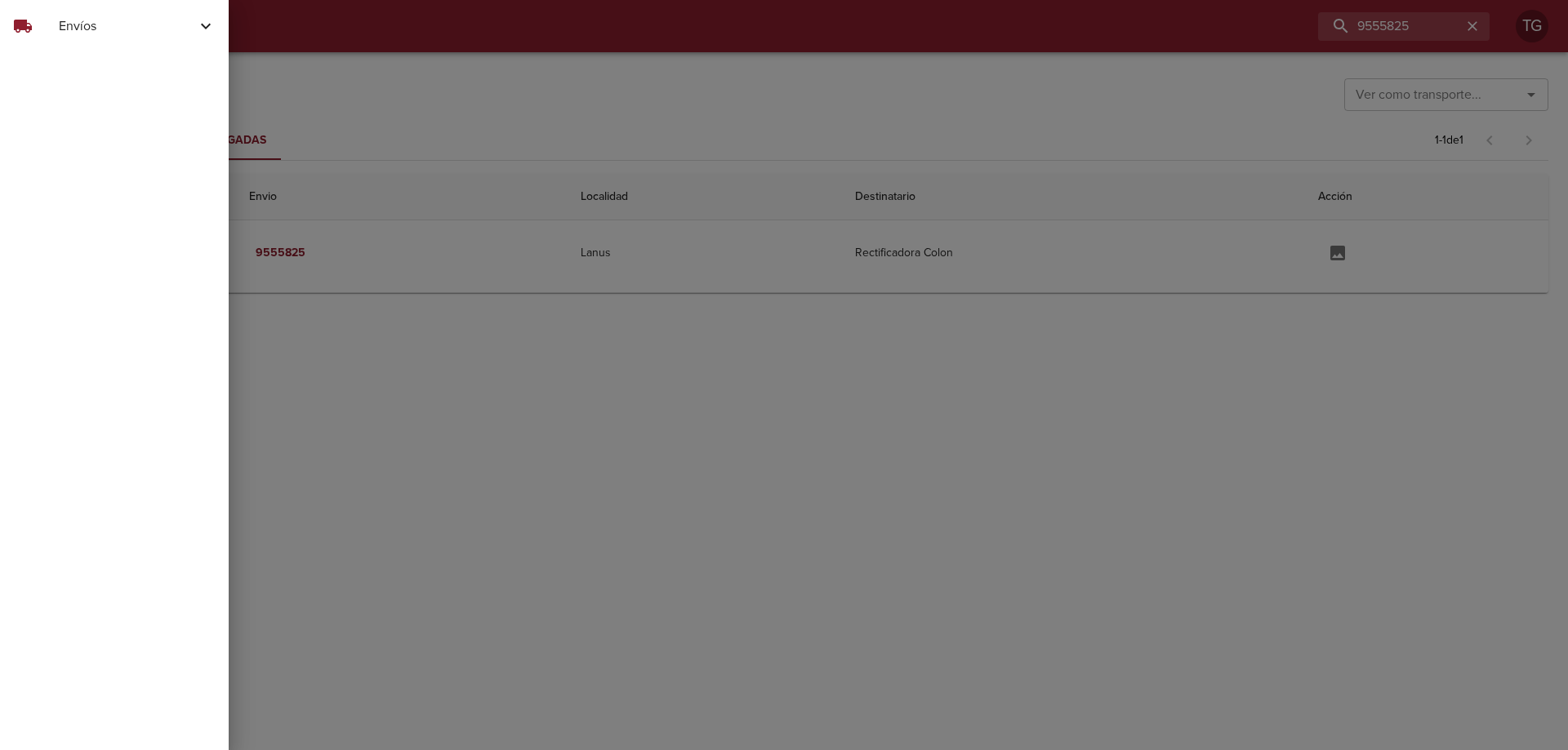
click at [108, 33] on span "Envíos" at bounding box center [127, 26] width 137 height 20
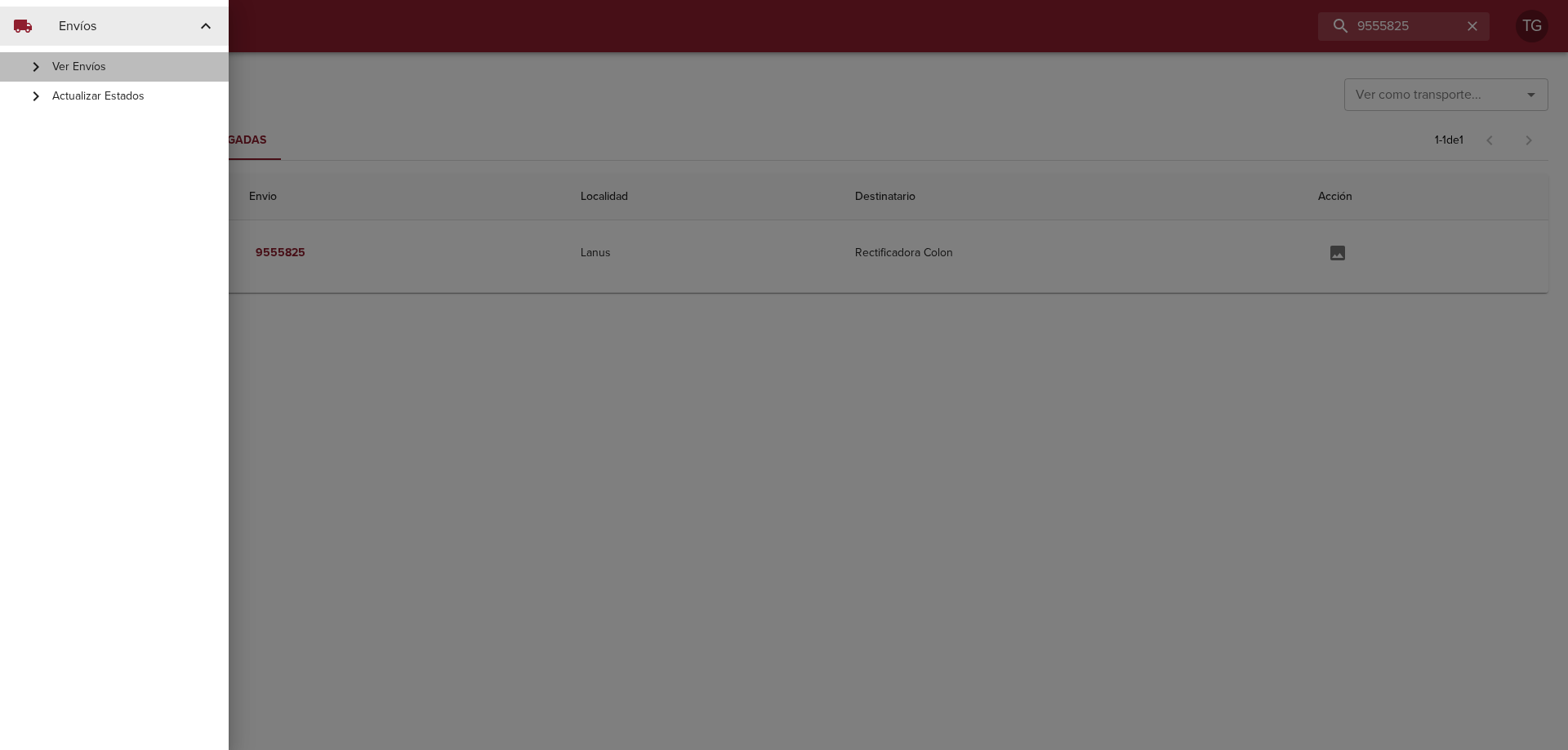
click at [112, 66] on span "Ver Envíos" at bounding box center [134, 66] width 164 height 16
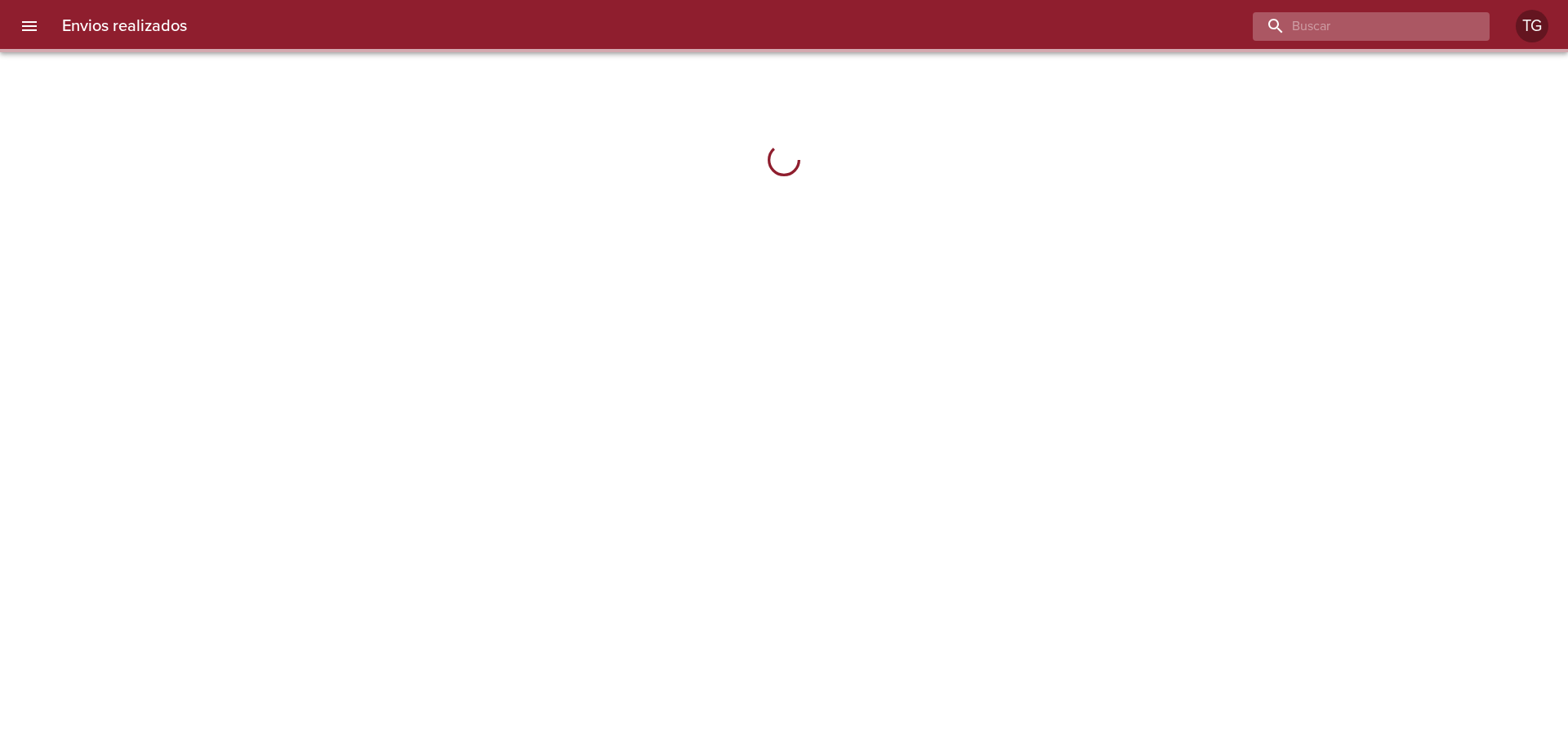
click at [1426, 22] on input "buscar" at bounding box center [1357, 26] width 209 height 29
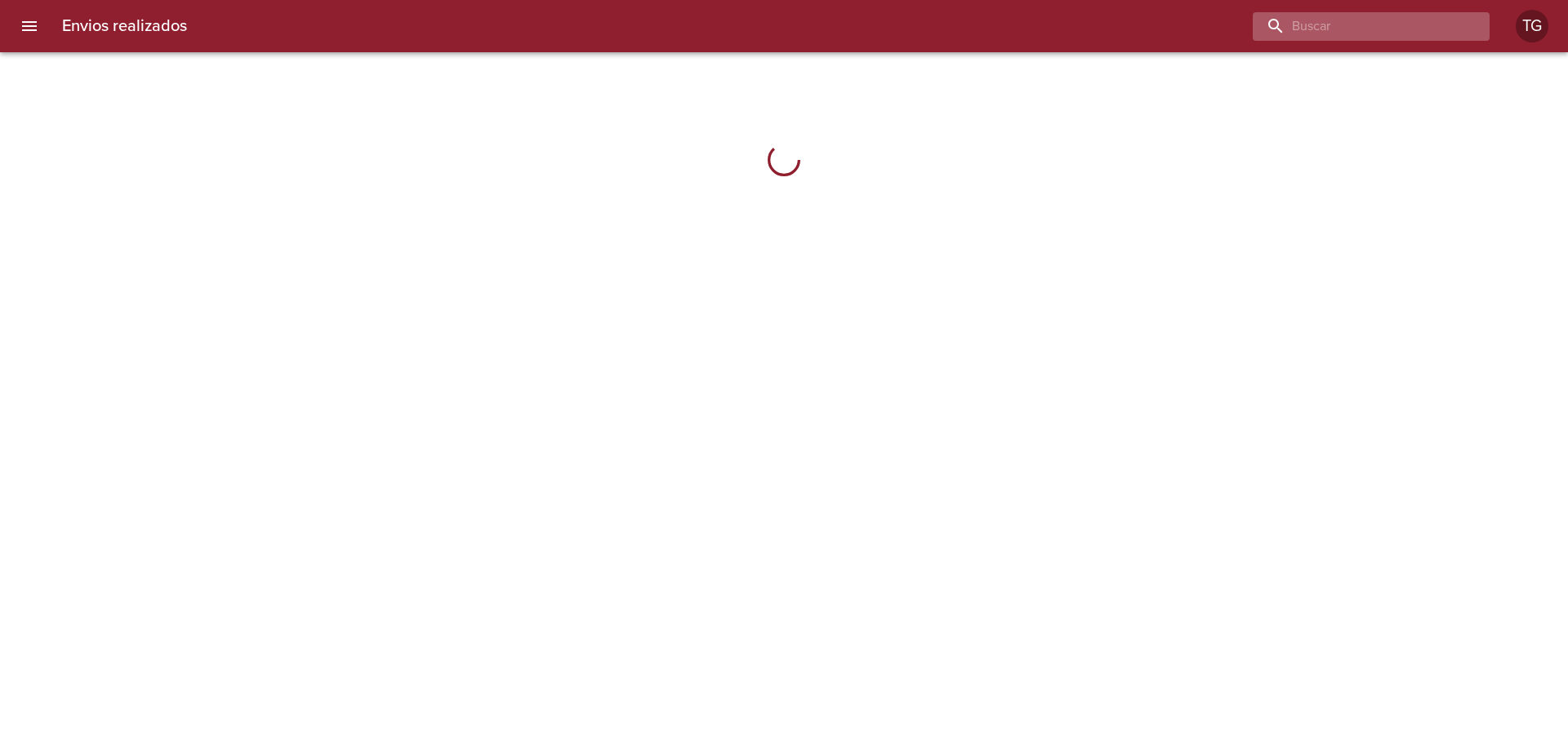
paste input "9555825"
type input "9555825"
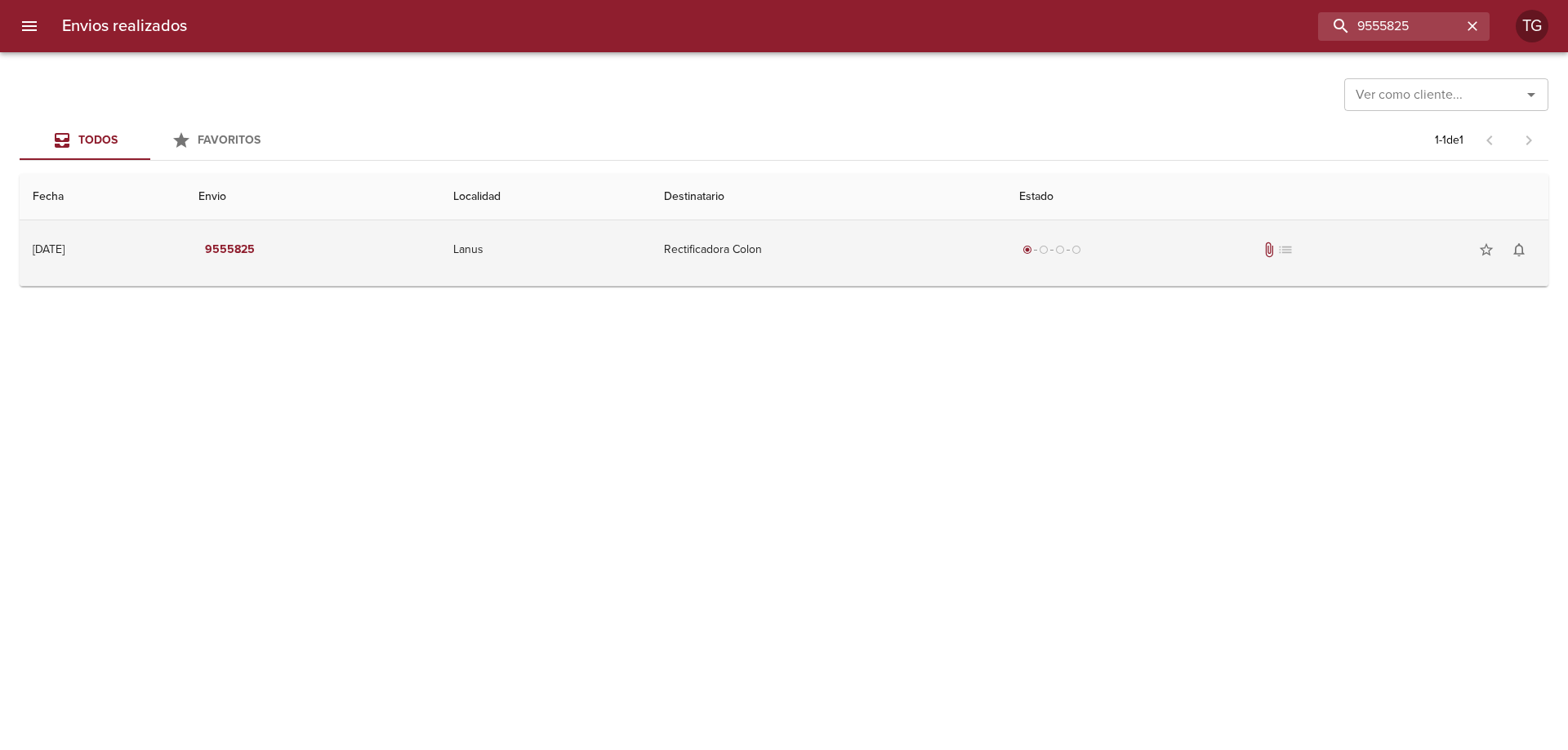
click at [931, 225] on td "Rectificadora Colon" at bounding box center [829, 249] width 355 height 59
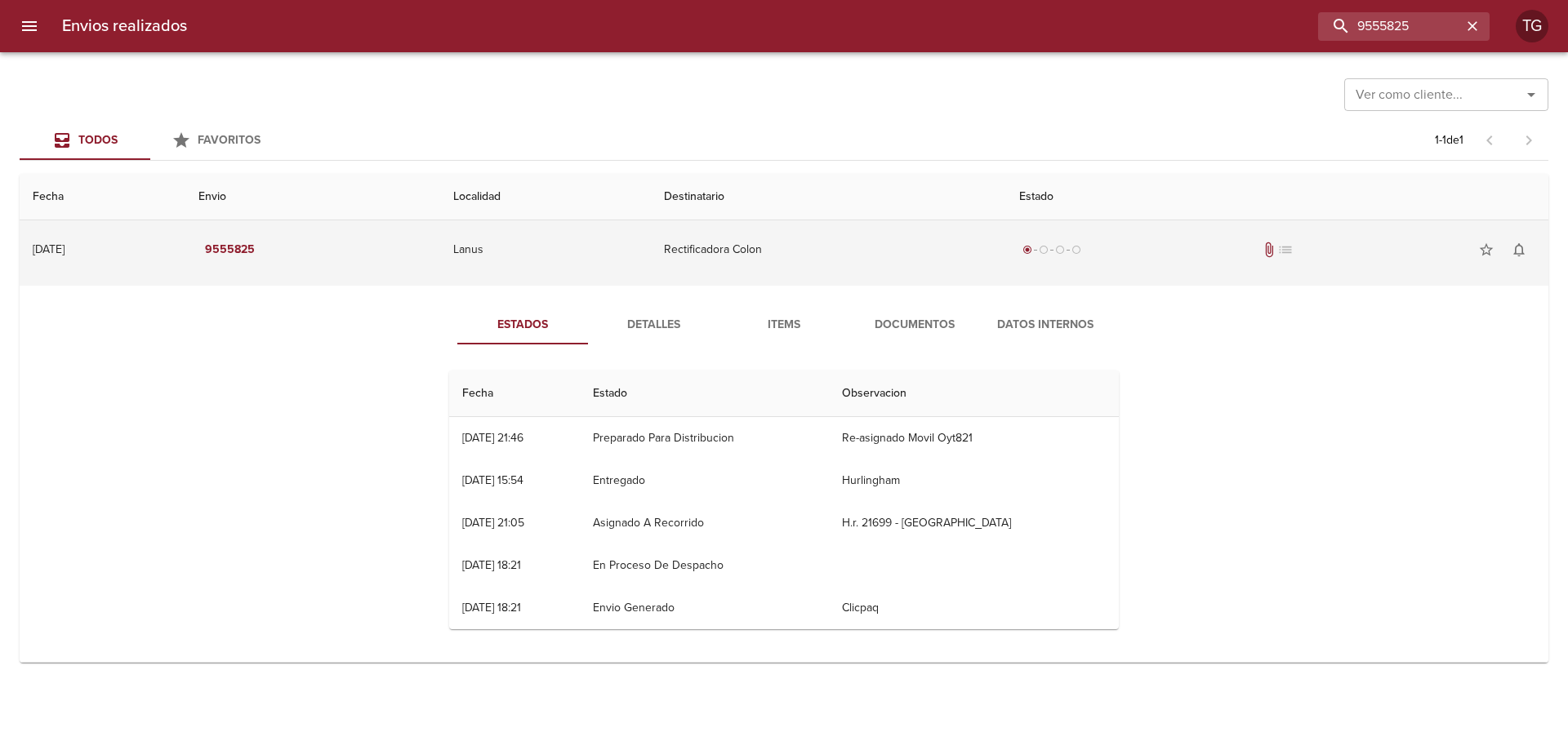
click at [908, 241] on td "Rectificadora Colon" at bounding box center [829, 249] width 355 height 59
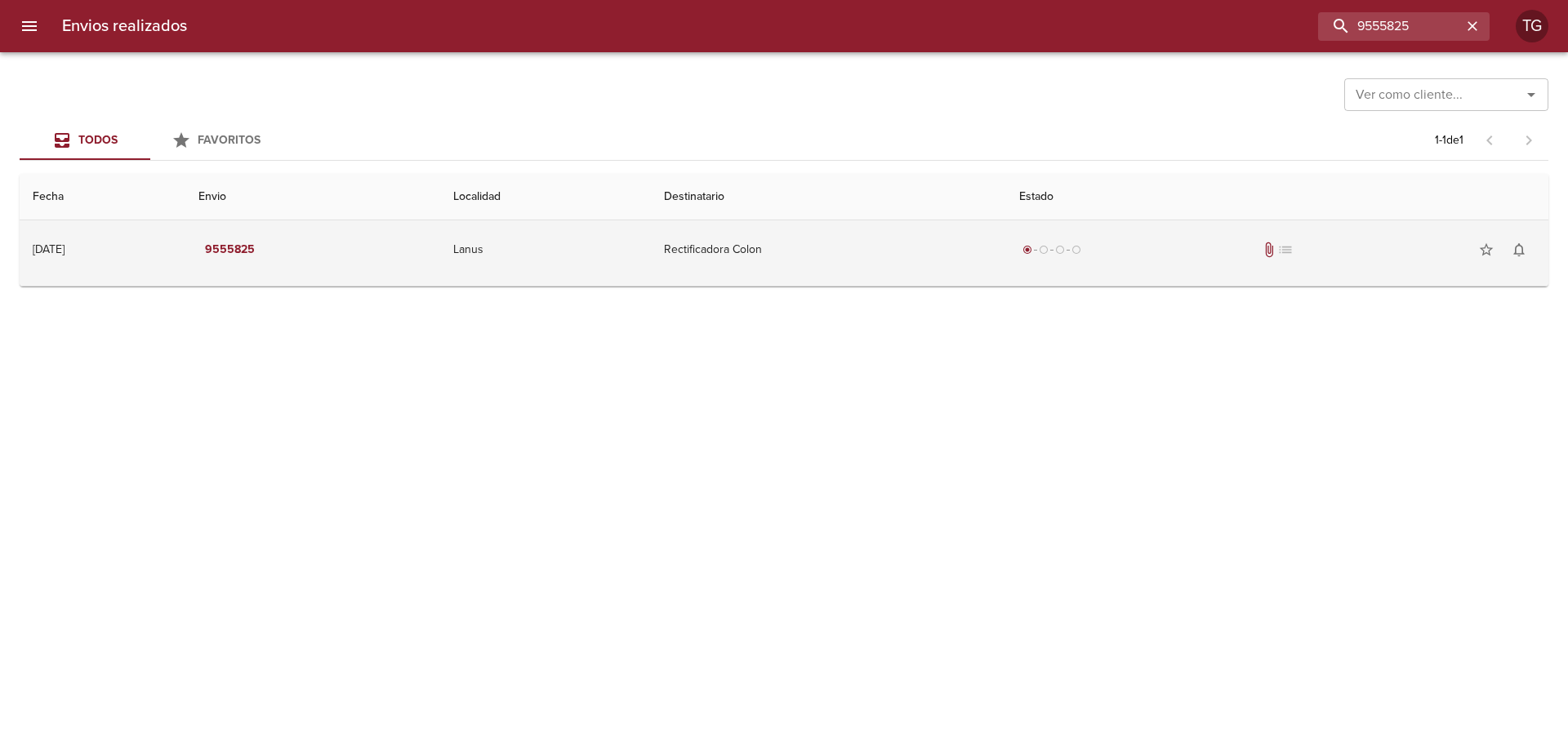
click at [908, 241] on td "Rectificadora Colon" at bounding box center [829, 249] width 355 height 59
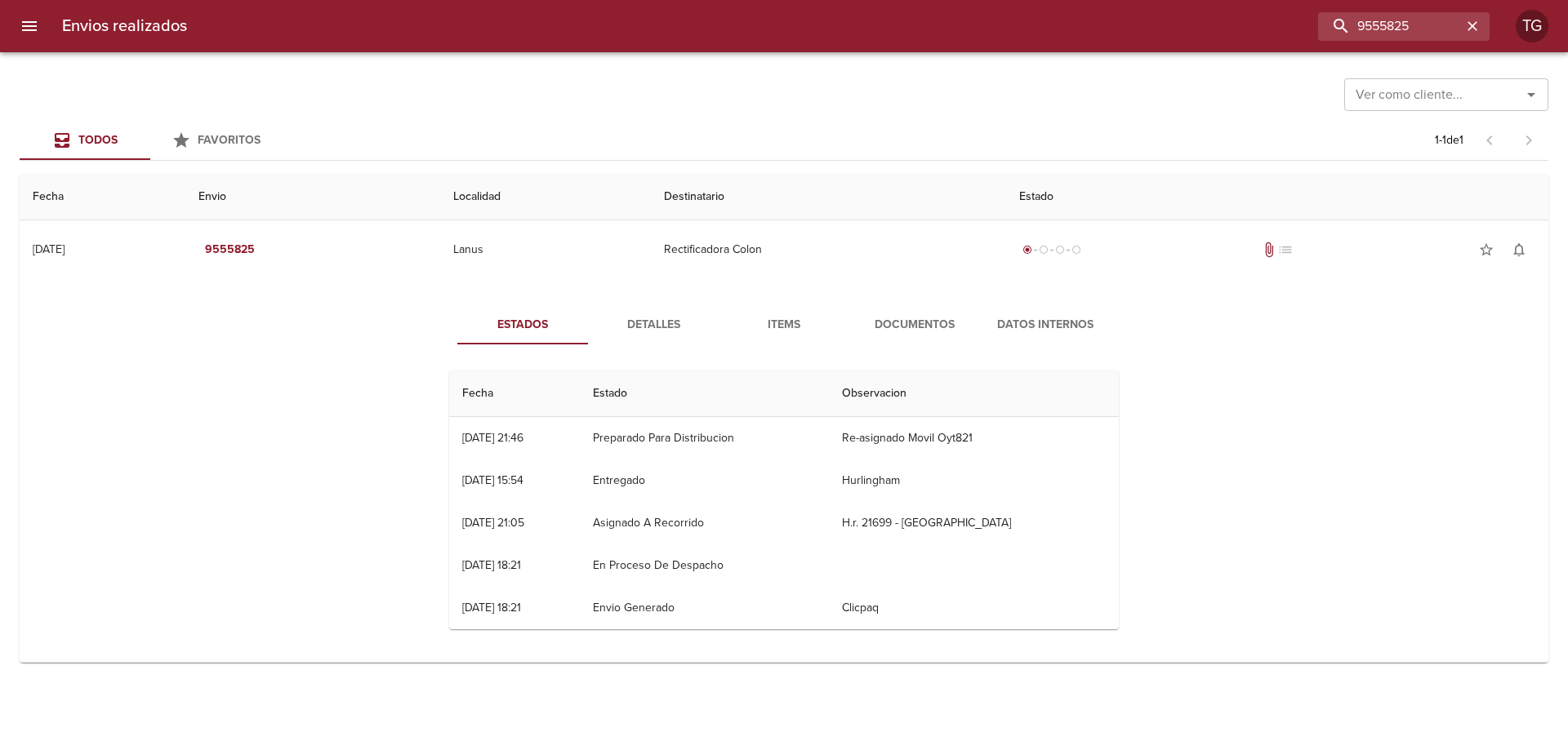
click at [33, 33] on icon "menu" at bounding box center [30, 26] width 20 height 20
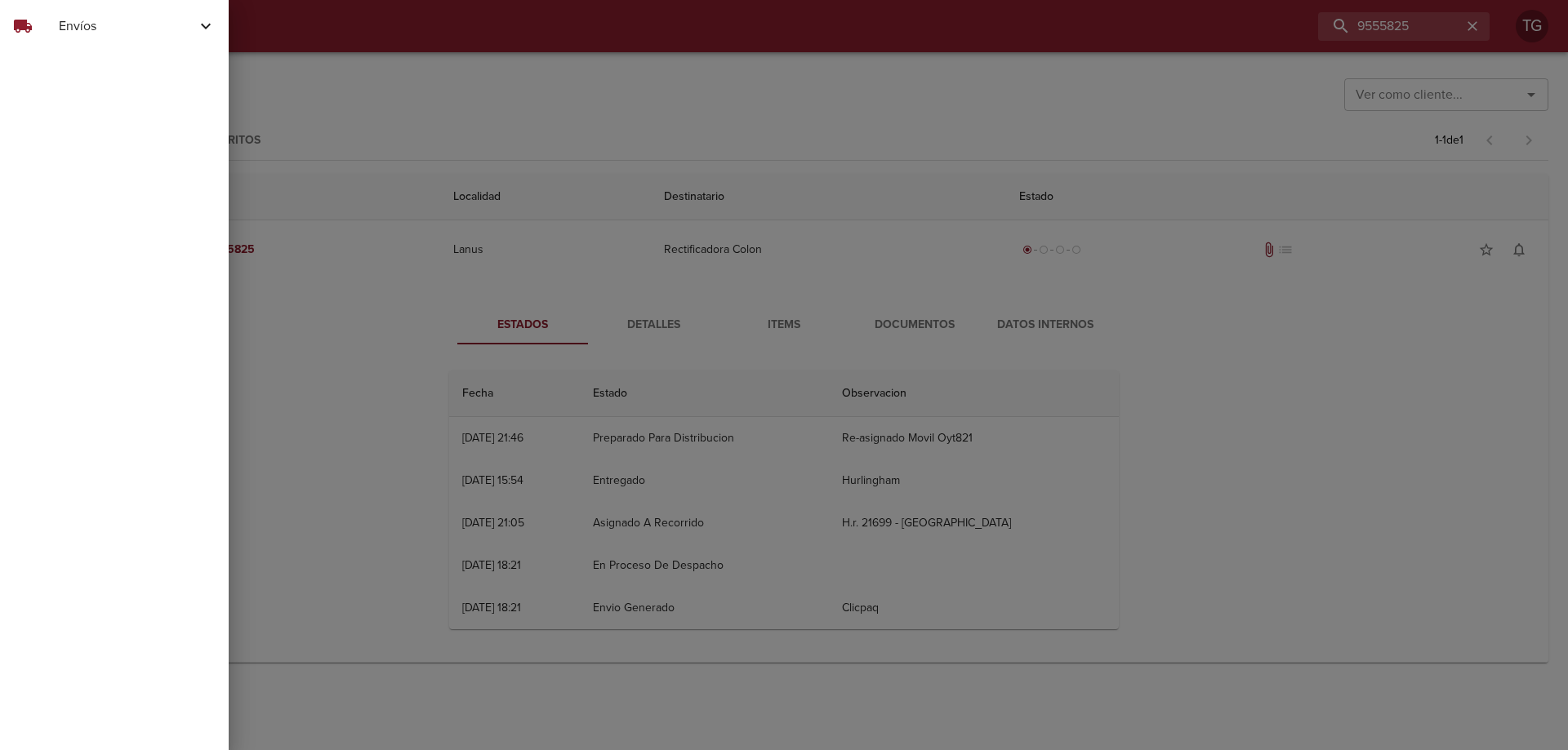
click at [137, 32] on span "Envíos" at bounding box center [127, 26] width 137 height 20
click at [126, 97] on span "Actualizar Estados" at bounding box center [134, 96] width 164 height 16
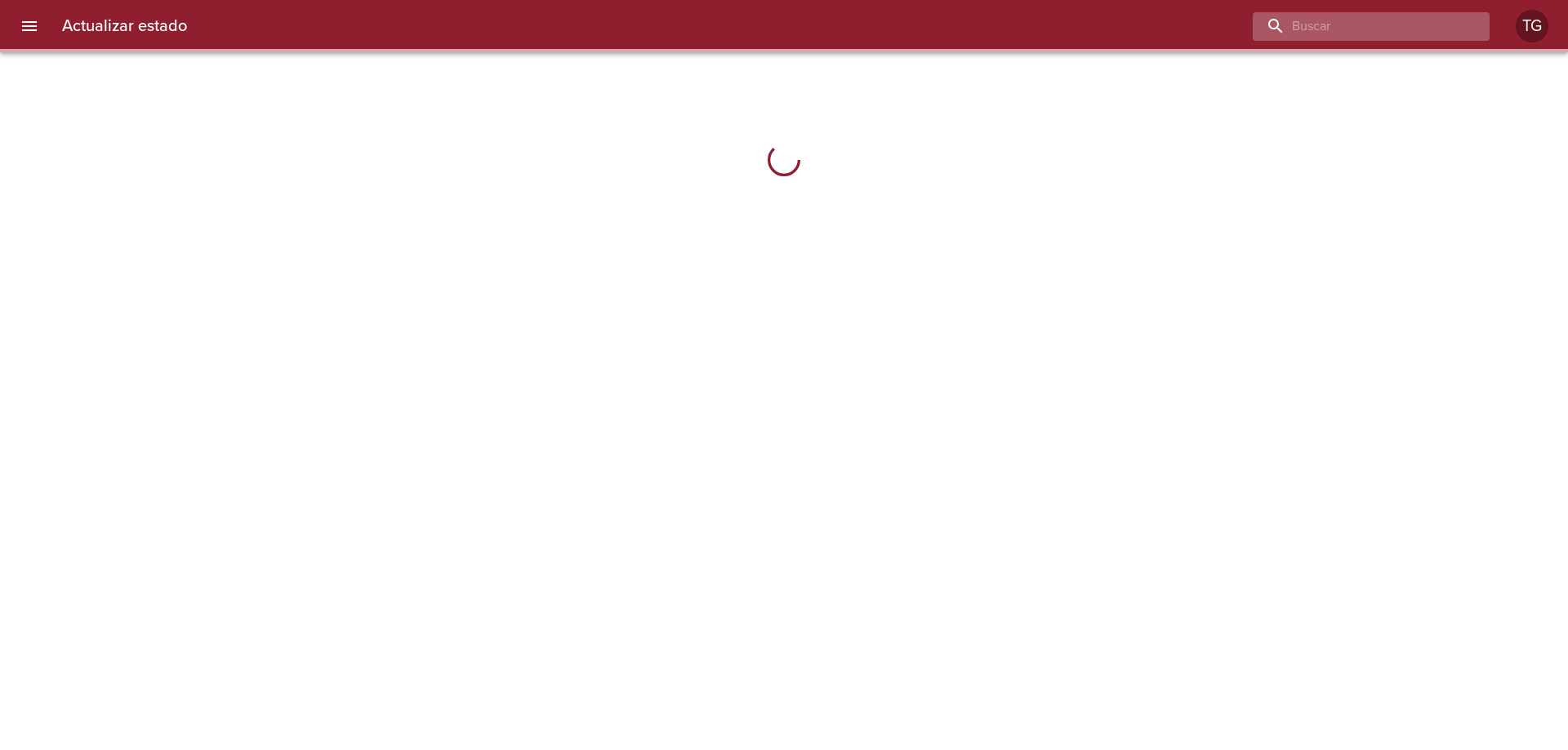
click at [1450, 28] on input "buscar" at bounding box center [1357, 26] width 209 height 29
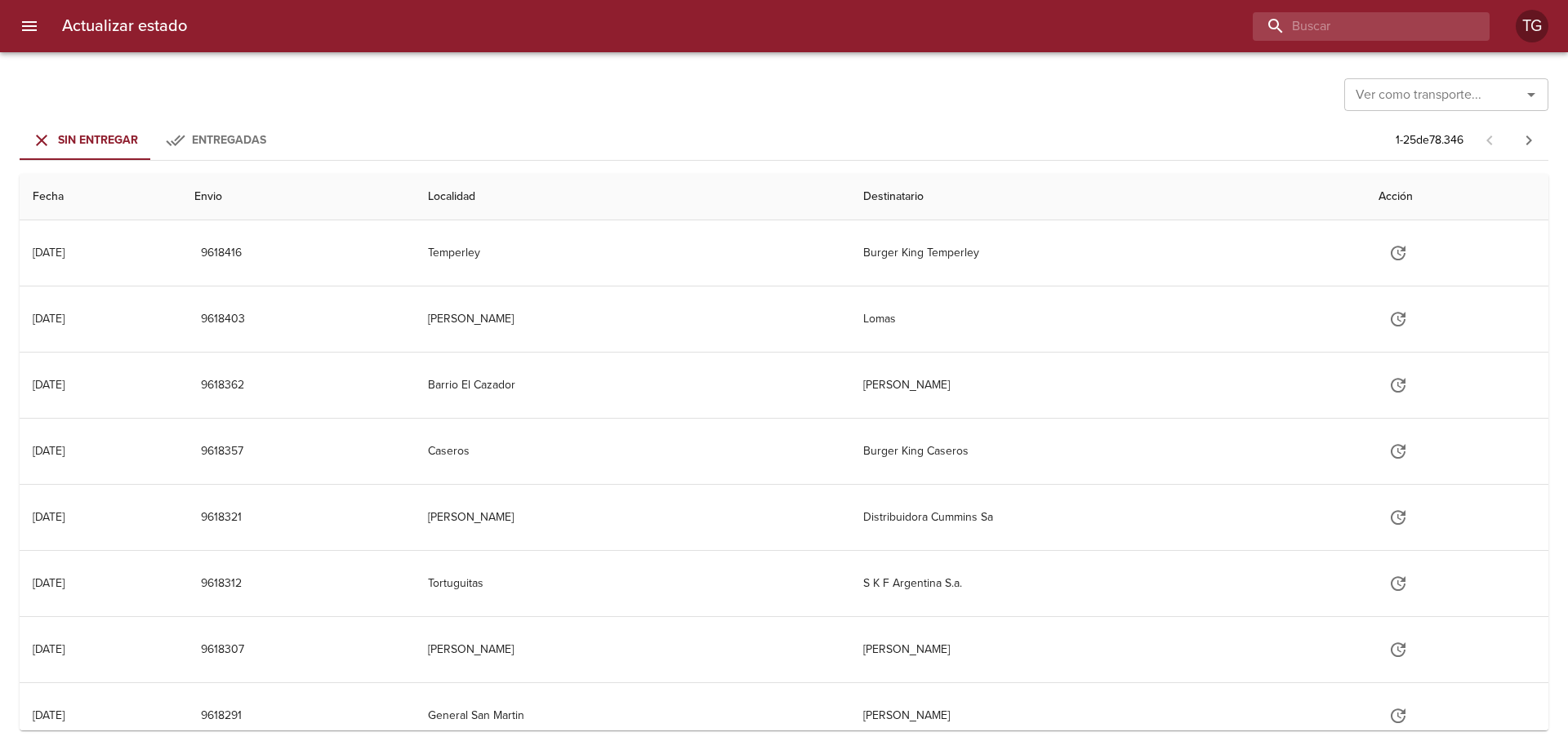
paste input "9555825"
type input "9555825"
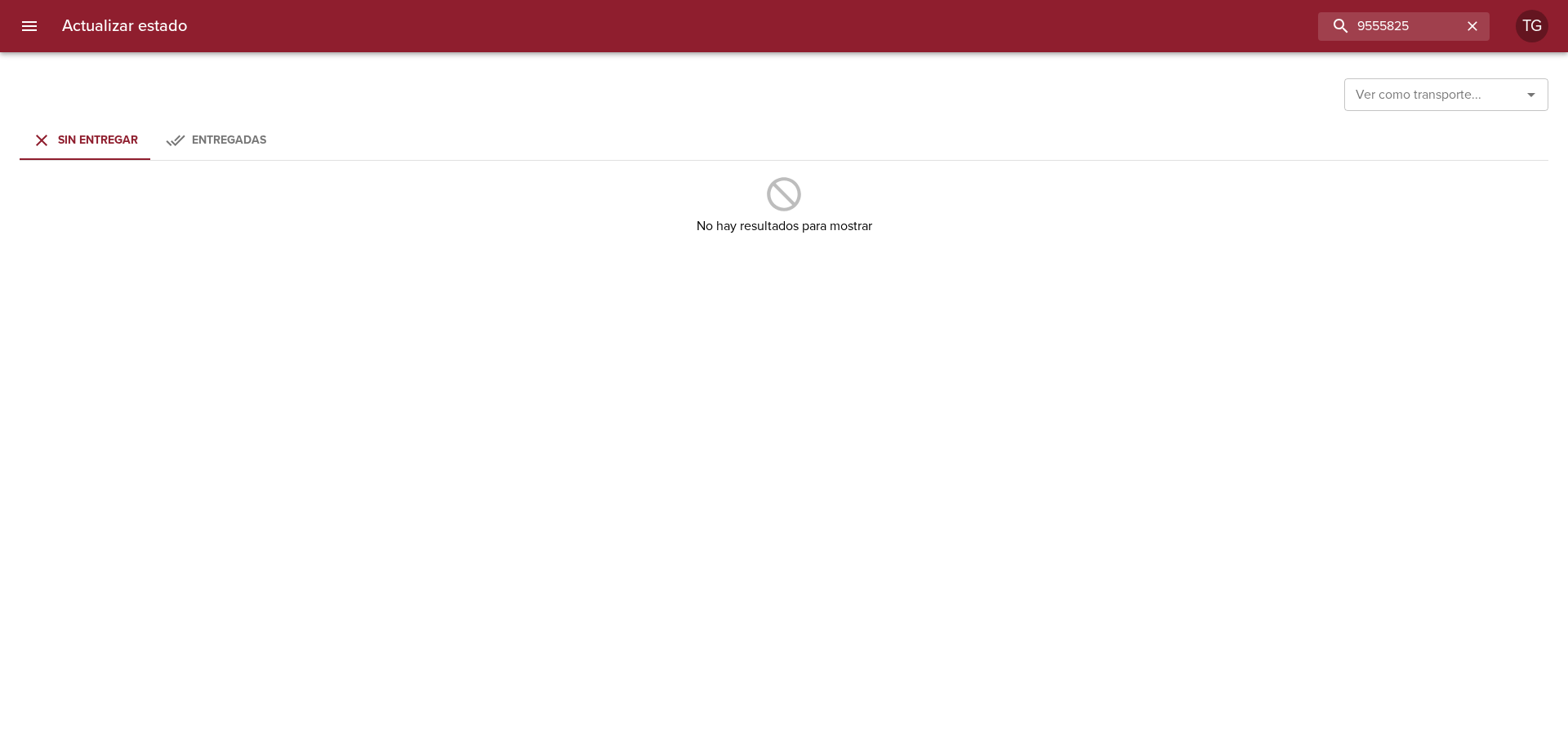
click at [241, 131] on div "Entregadas" at bounding box center [228, 141] width 74 height 21
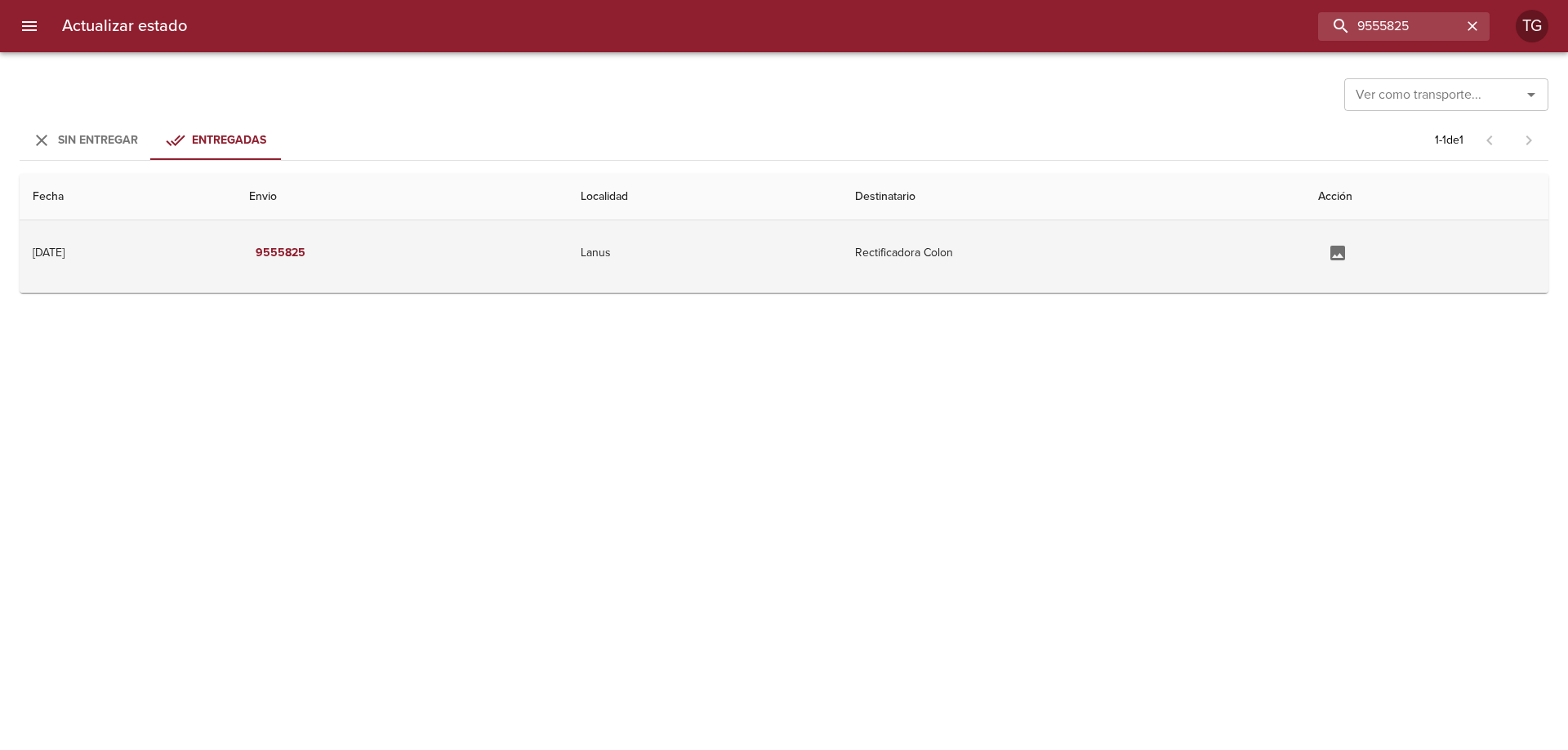
click at [1345, 267] on button "Tabla de envíos del cliente" at bounding box center [1337, 252] width 39 height 39
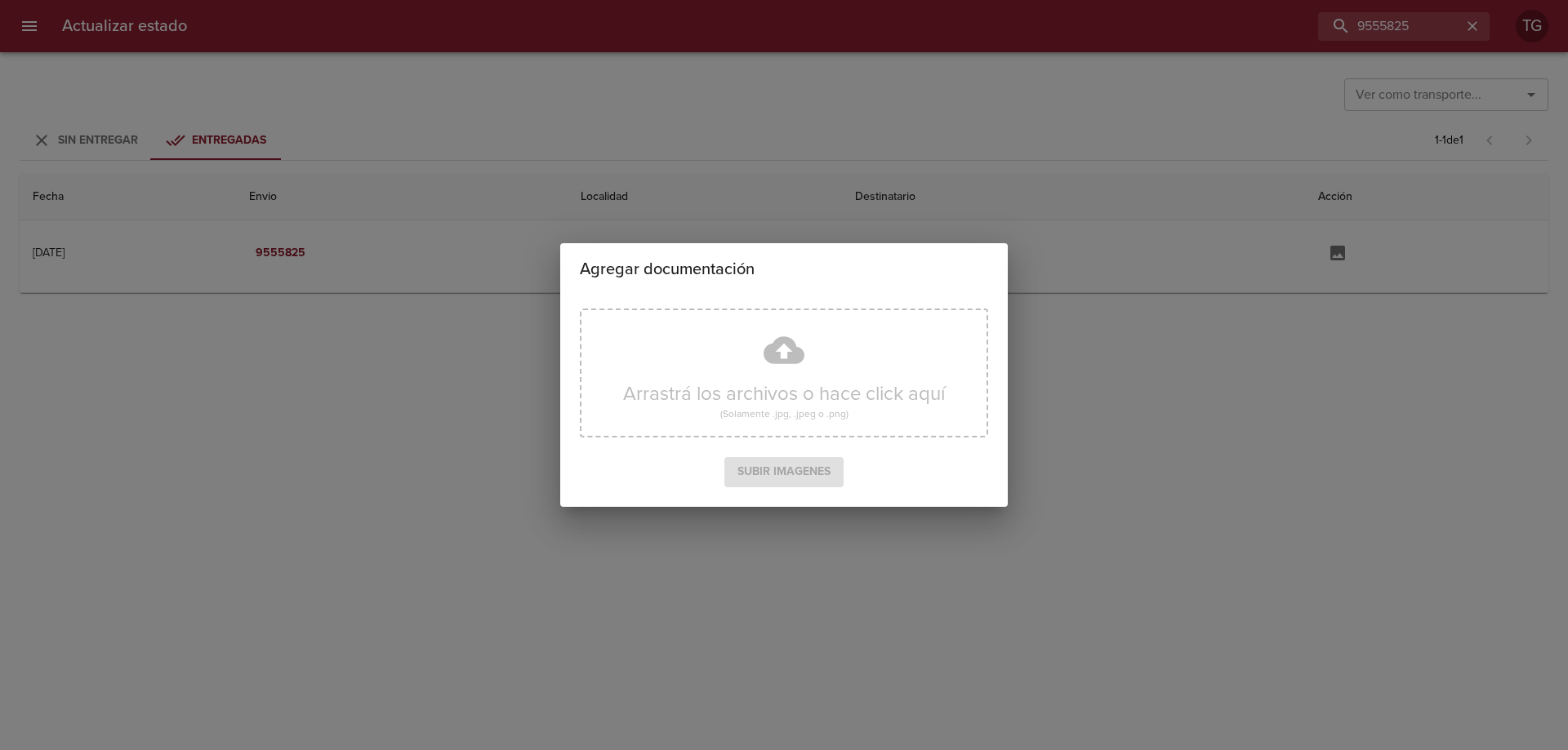
click at [808, 486] on div "Arrastrá los archivos o hace click aquí (Solamente .jpg, .jpeg o .png) Subir im…" at bounding box center [783, 401] width 408 height 198
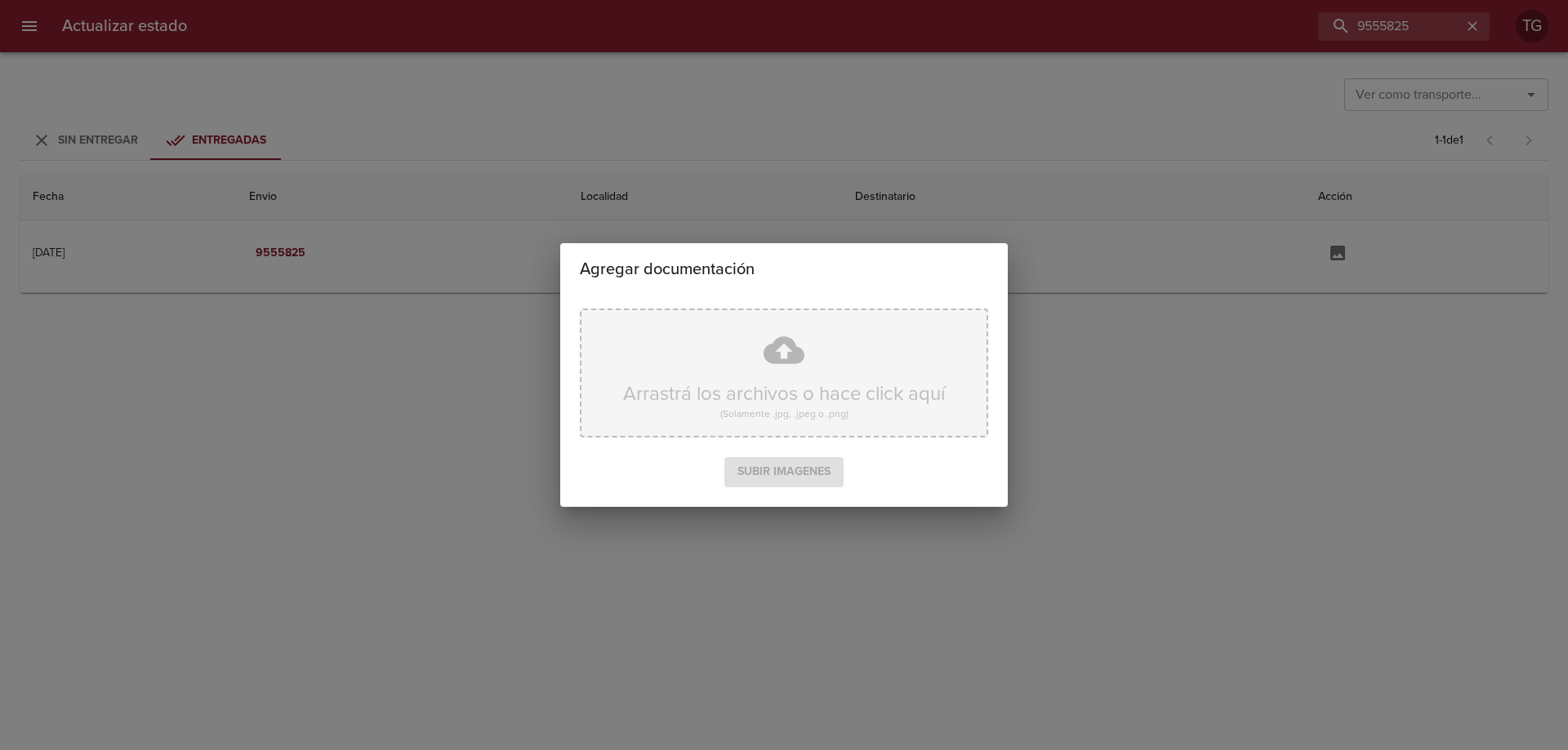
click at [833, 393] on div "Arrastrá los archivos o hace click aquí (Solamente .jpg, .jpeg o .png)" at bounding box center [783, 373] width 408 height 129
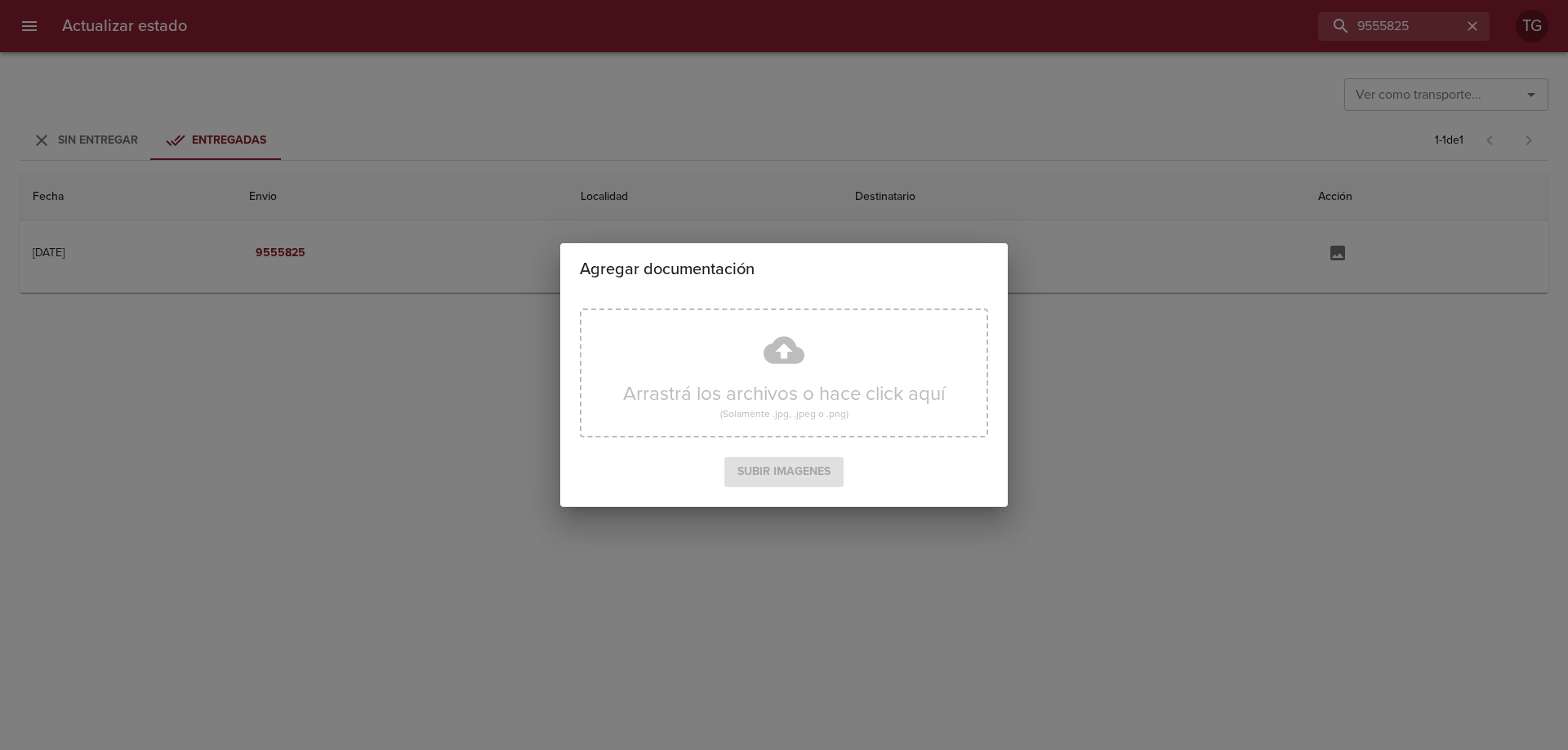
click at [1078, 109] on div "Agregar documentación Arrastrá los archivos o hace click aquí (Solamente .jpg, …" at bounding box center [784, 375] width 1568 height 750
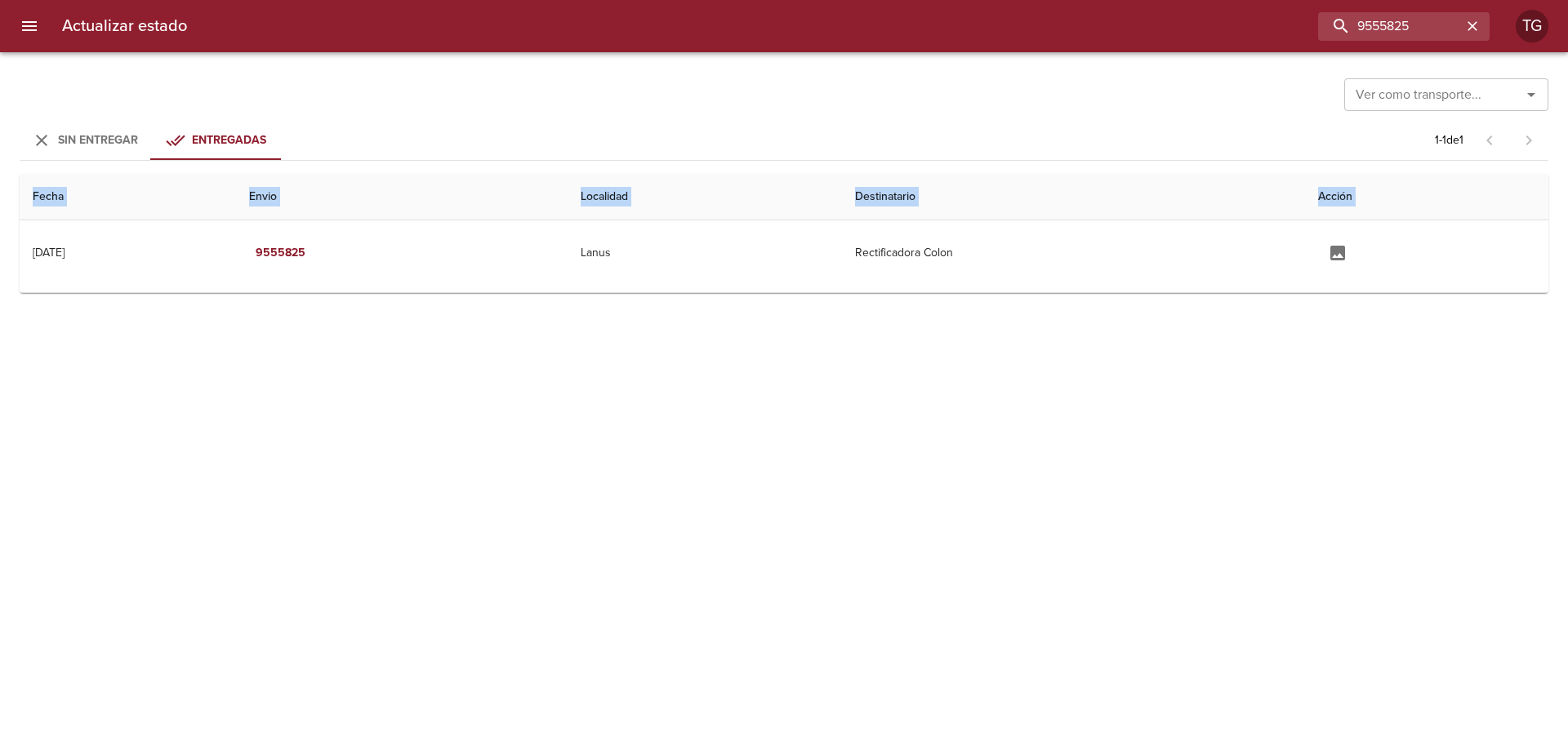
drag, startPoint x: 1276, startPoint y: 288, endPoint x: 1279, endPoint y: 302, distance: 14.3
click at [1279, 302] on div "Ver como transporte... Ver como transporte... Sin Entregar Entregadas 1 - 1 de …" at bounding box center [784, 402] width 1568 height 698
drag, startPoint x: 1426, startPoint y: 28, endPoint x: 714, endPoint y: 33, distance: 712.0
click at [709, 33] on div "9555825" at bounding box center [845, 26] width 1289 height 29
click at [44, 26] on button "menu" at bounding box center [29, 26] width 39 height 39
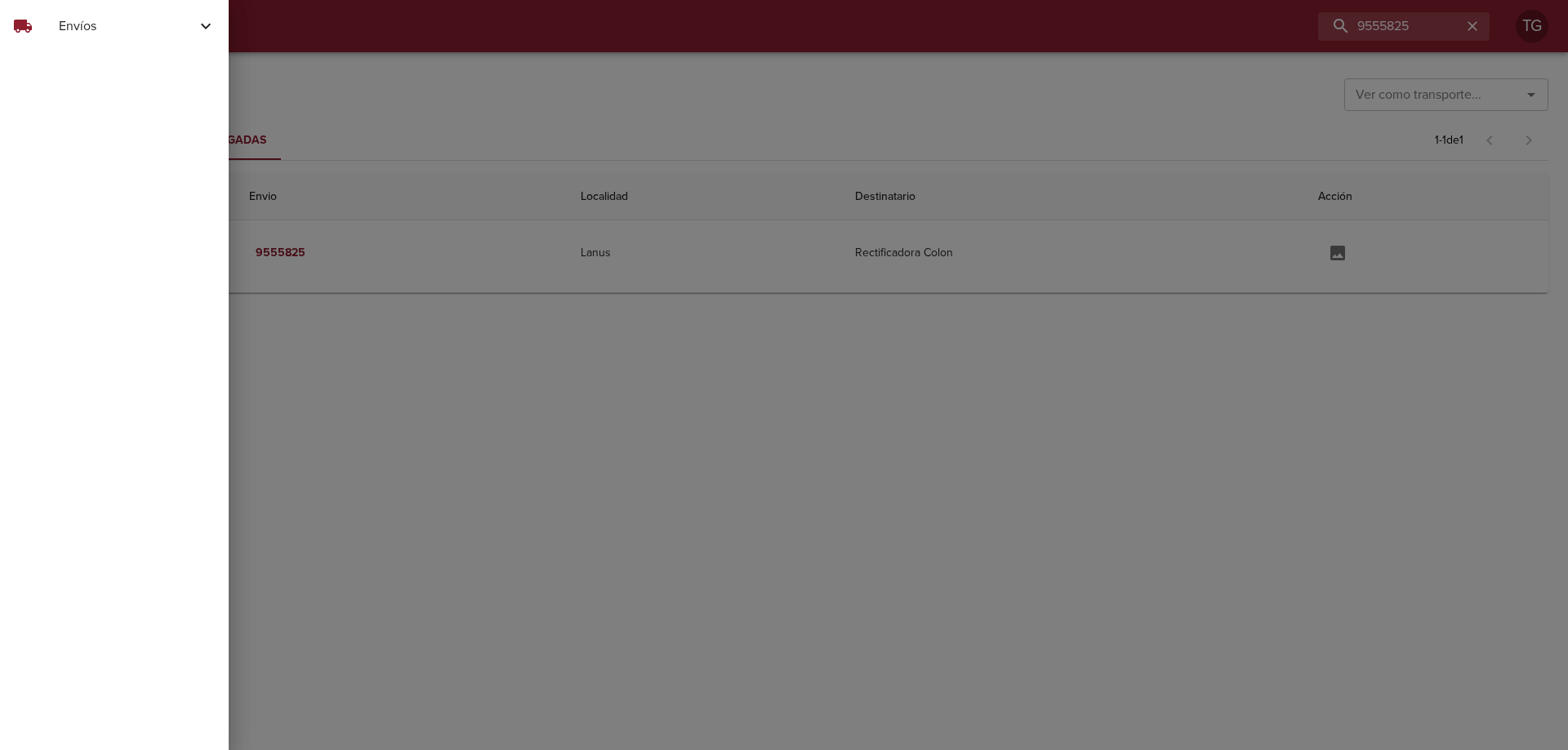
click at [136, 39] on div "local_shipping Envíos" at bounding box center [114, 26] width 228 height 39
click at [89, 75] on span "Ver Envíos" at bounding box center [134, 66] width 164 height 16
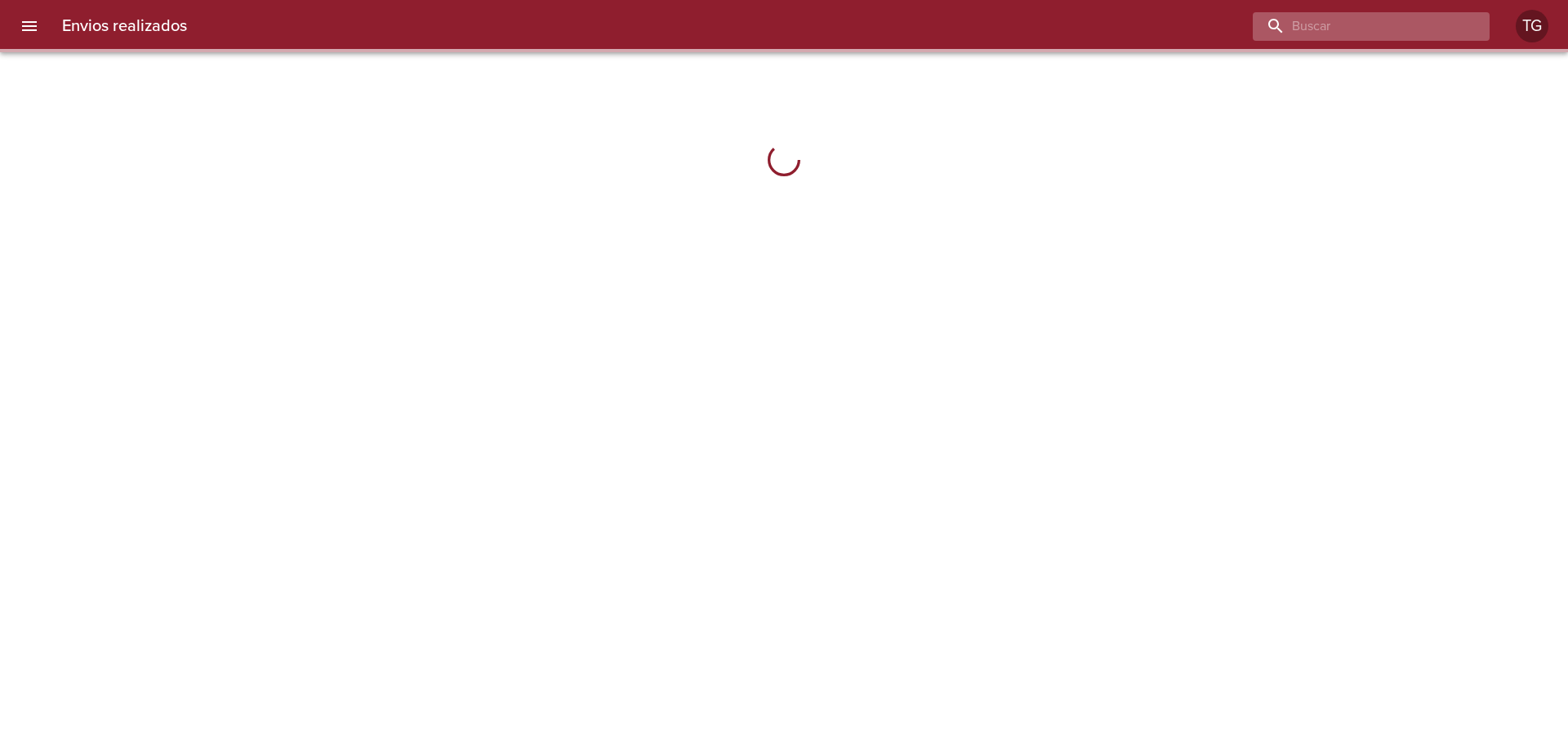
drag, startPoint x: 1399, startPoint y: 26, endPoint x: 1418, endPoint y: 21, distance: 19.6
click at [1418, 21] on input "buscar" at bounding box center [1357, 26] width 209 height 29
paste input "9555851"
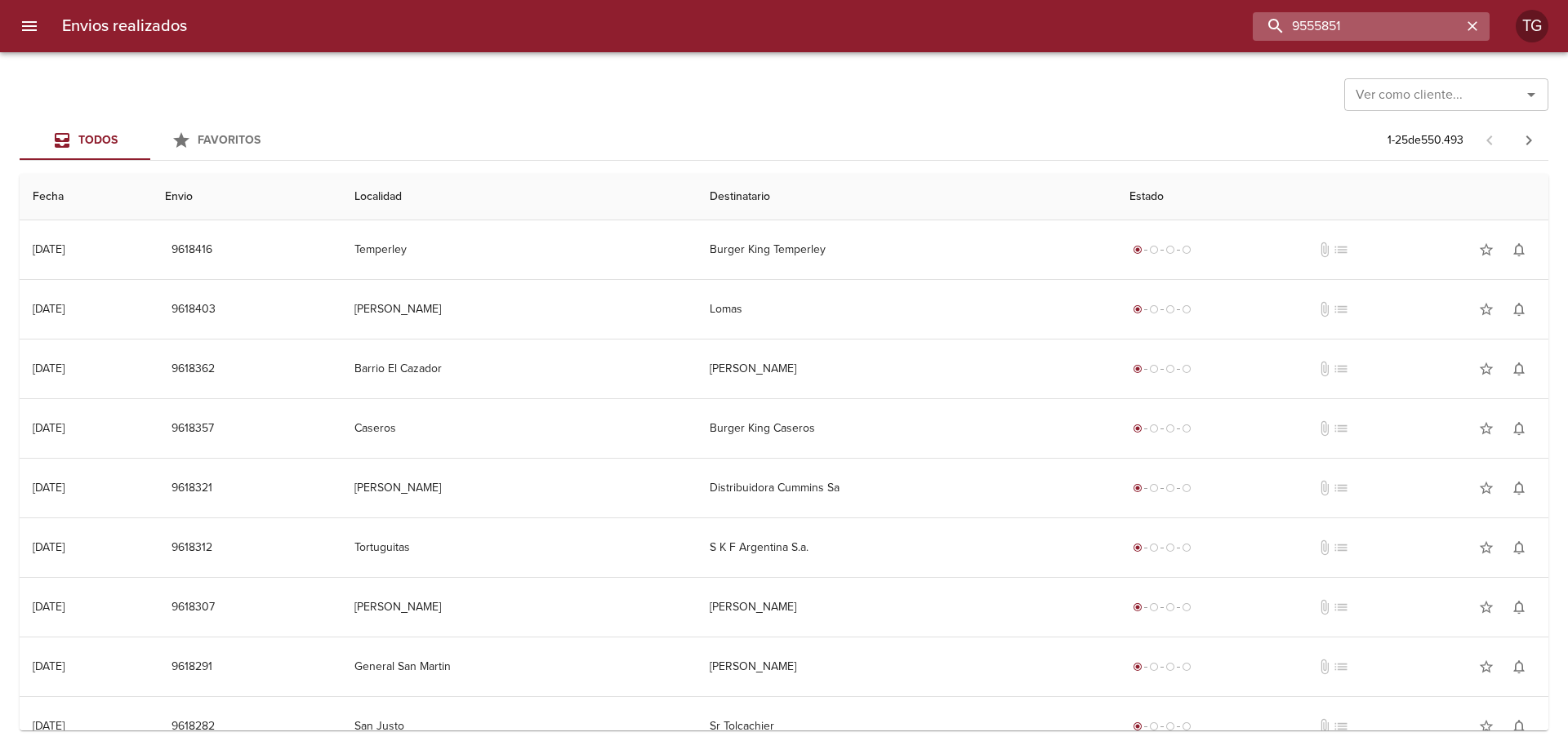
click at [1343, 12] on input "9555851" at bounding box center [1357, 26] width 209 height 29
click at [1347, 20] on input "9555851" at bounding box center [1357, 26] width 209 height 29
paste input "buscar"
type input "955585"
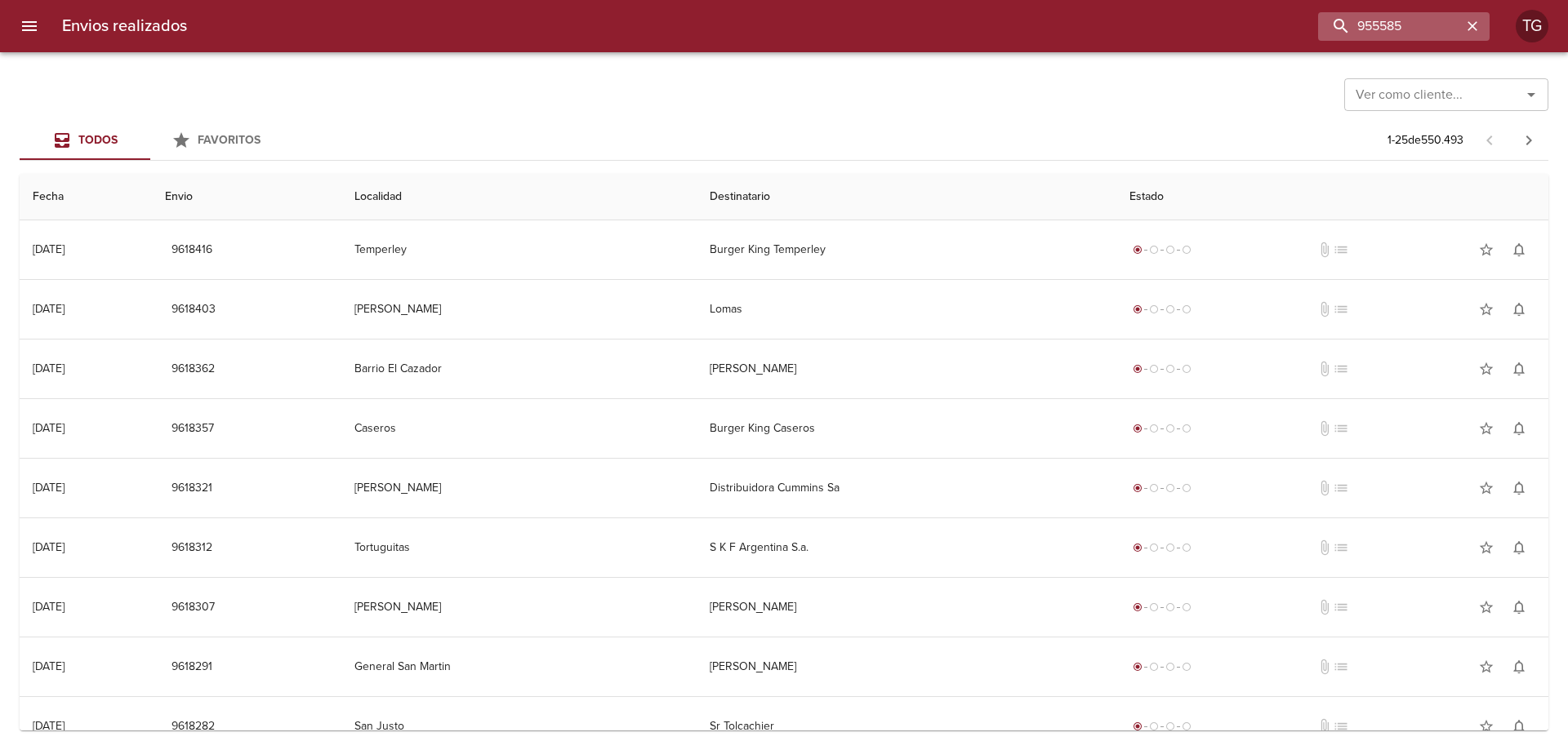
click at [1487, 29] on div "955585" at bounding box center [1403, 26] width 172 height 29
click at [1473, 18] on icon "button" at bounding box center [1472, 26] width 16 height 16
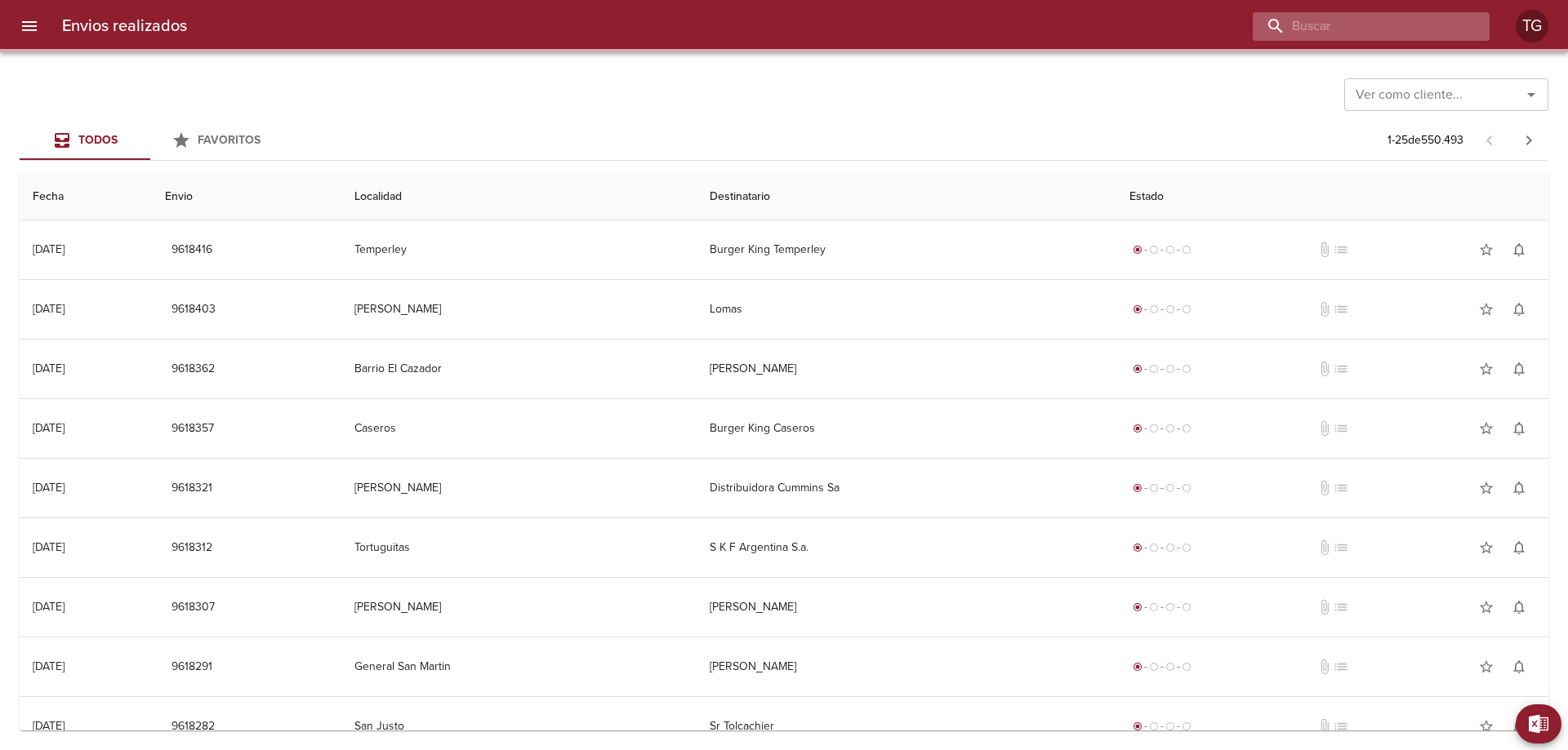
click at [1418, 27] on input "buscar" at bounding box center [1357, 26] width 209 height 29
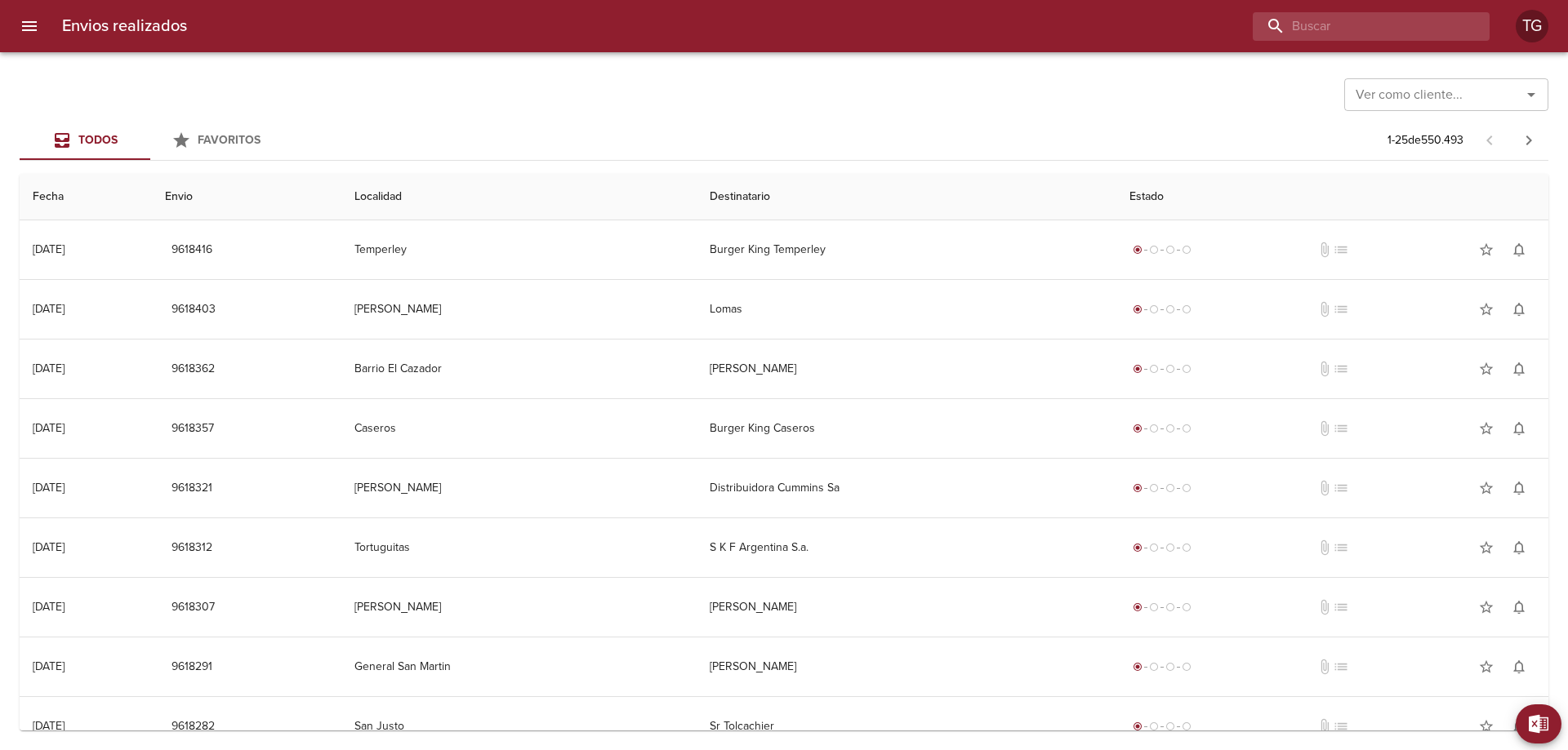
paste input "9555851"
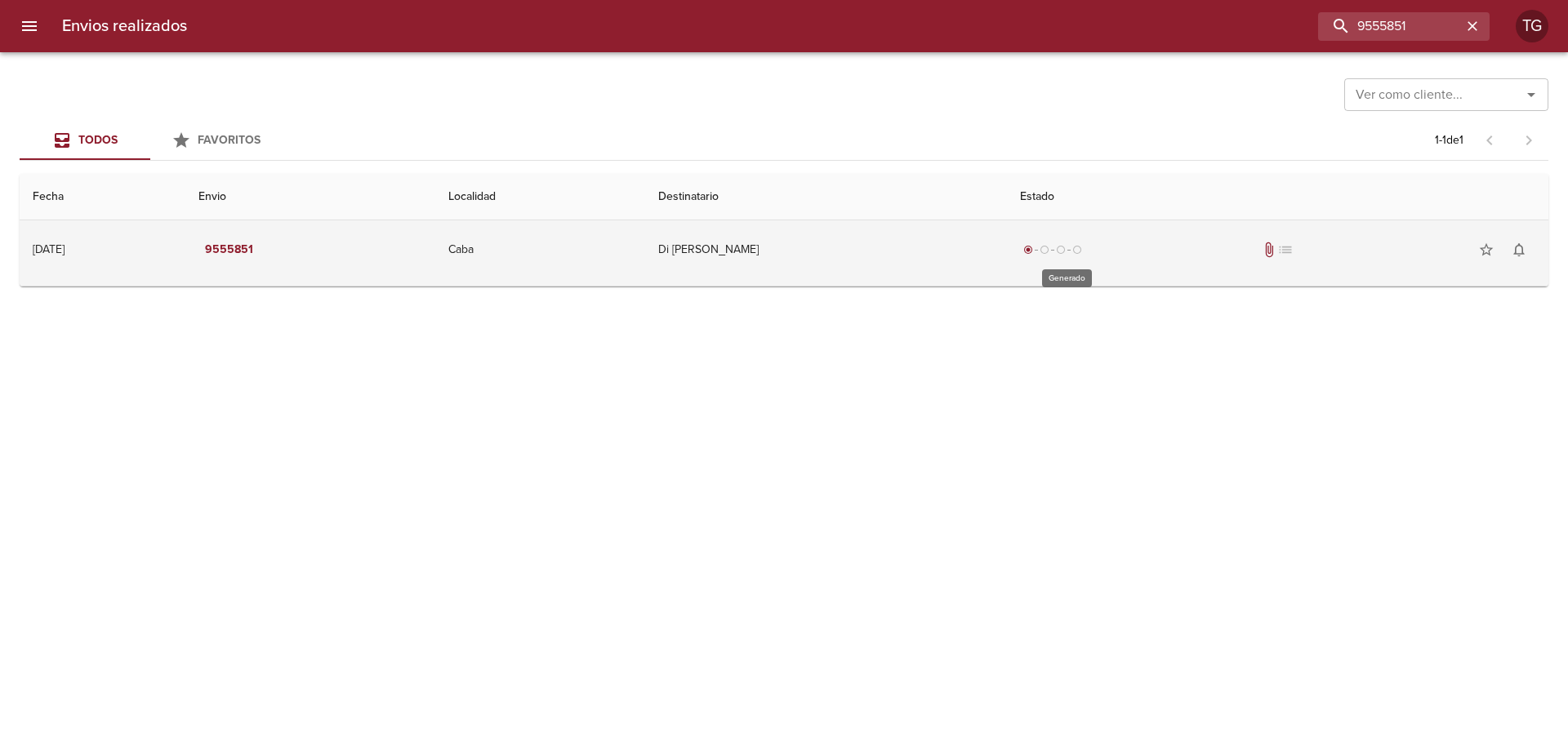
click at [1085, 245] on div "radio_button_unchecked" at bounding box center [1077, 250] width 16 height 10
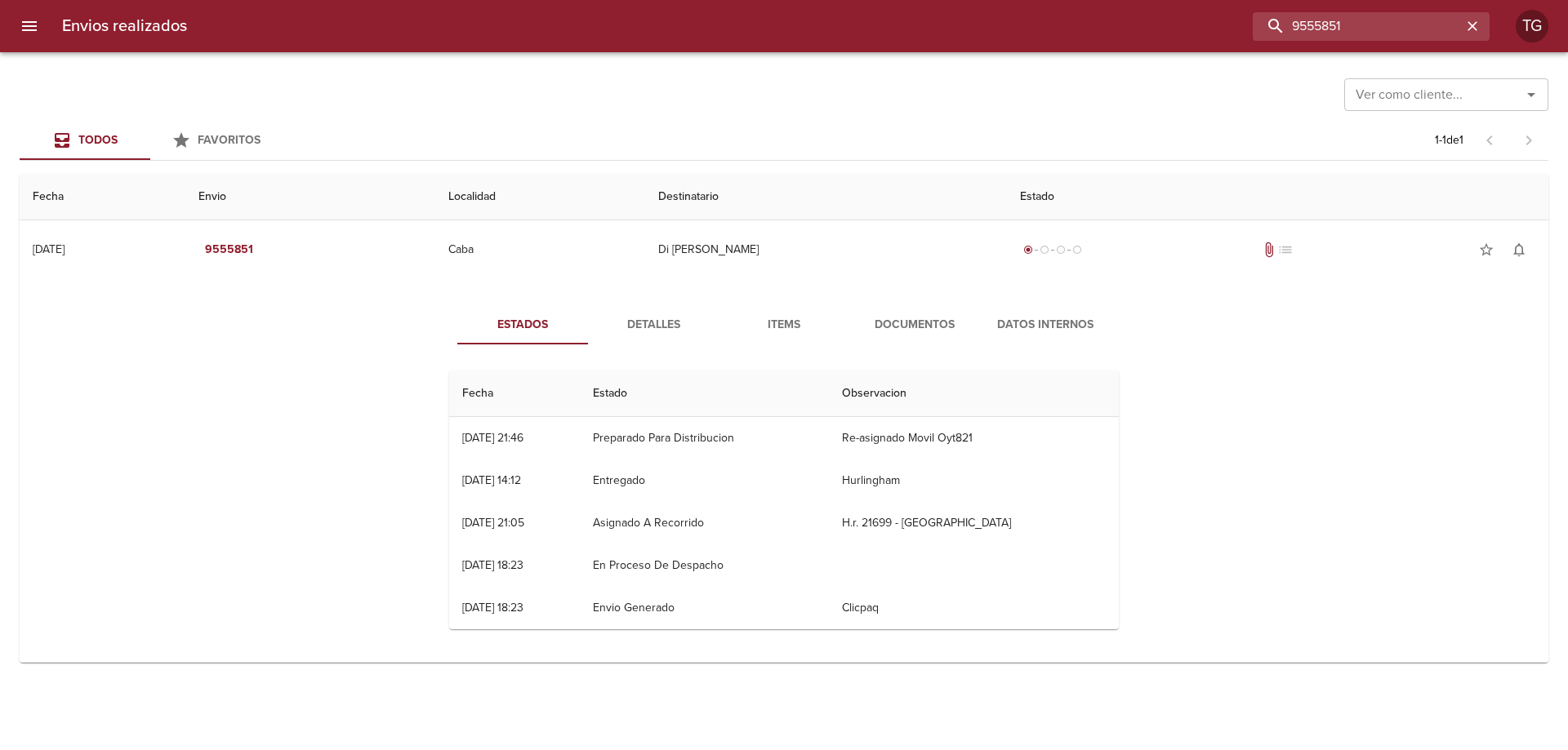
drag, startPoint x: 814, startPoint y: -77, endPoint x: 644, endPoint y: -85, distance: 170.2
click at [644, 0] on html "Envios realizados 9555851 TG Ver como cliente... Ver como cliente... Todos Favo…" at bounding box center [784, 0] width 1568 height 0
paste input "25065"
type input "9525065"
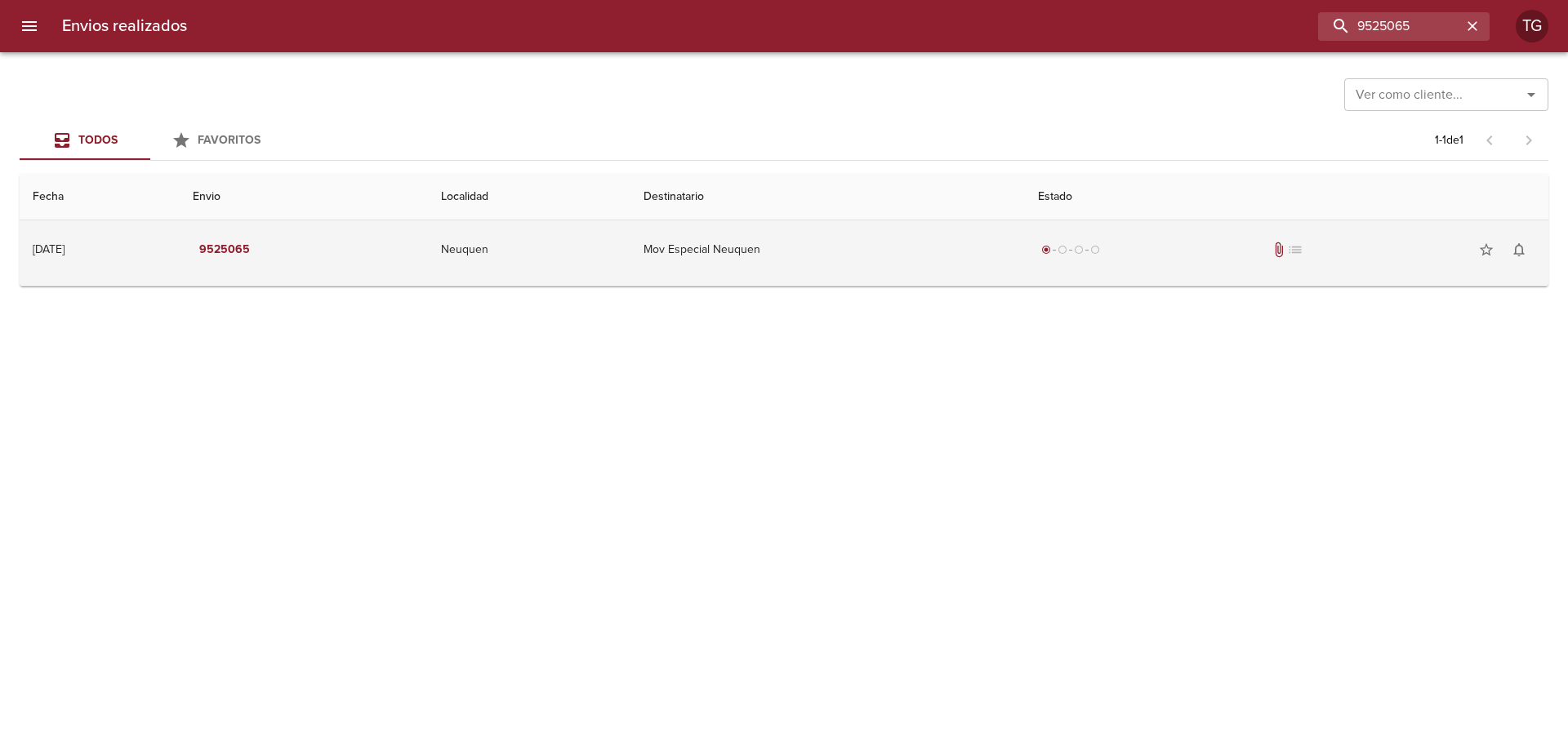
click at [713, 257] on td "Mov Especial Neuquen" at bounding box center [827, 249] width 394 height 59
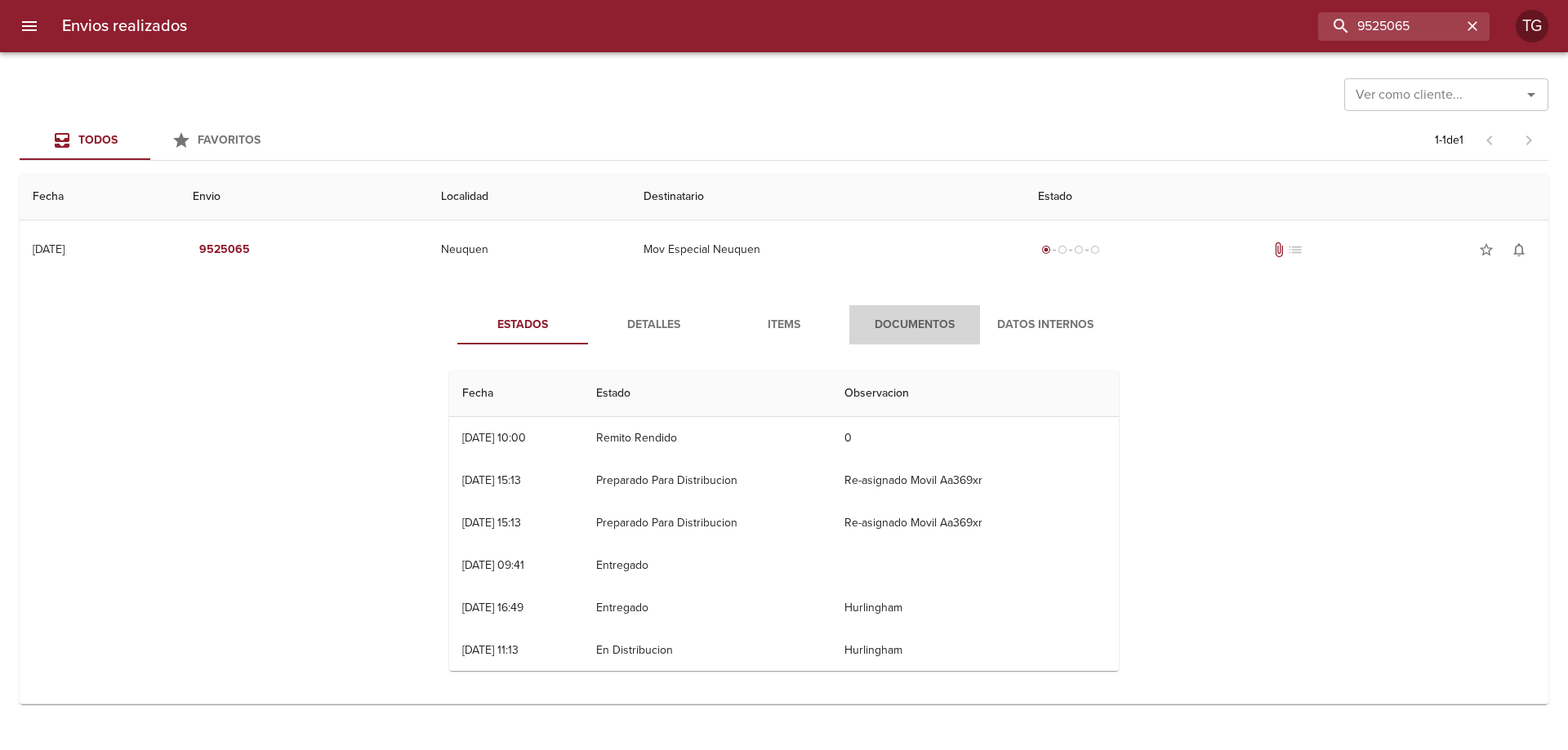
click at [890, 334] on span "Documentos" at bounding box center [915, 325] width 111 height 21
